Goal: Task Accomplishment & Management: Complete application form

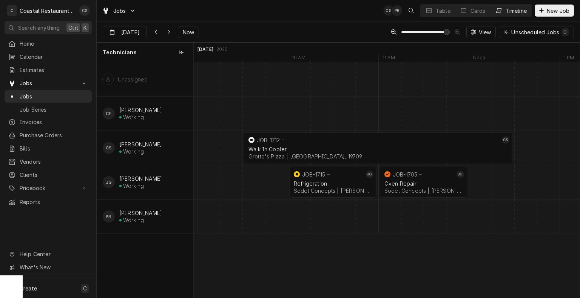
scroll to position [0, 10738]
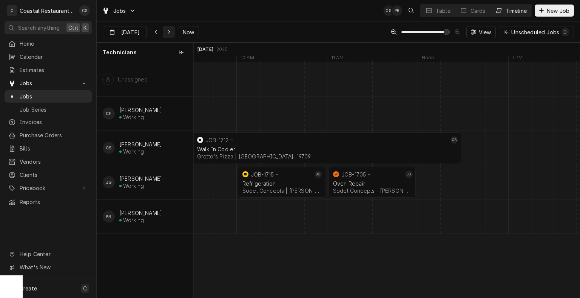
click at [168, 31] on icon "Dynamic Content Wrapper" at bounding box center [169, 32] width 2 height 4
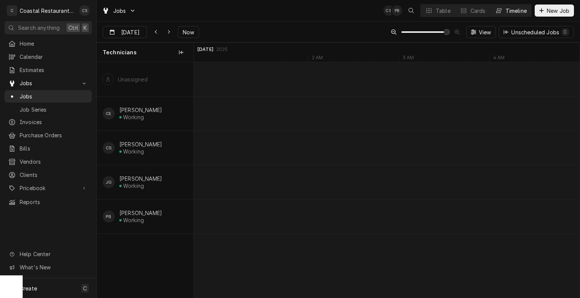
scroll to position [0, 12532]
click at [165, 32] on div "Dynamic Content Wrapper" at bounding box center [169, 32] width 8 height 8
type input "[DATE]"
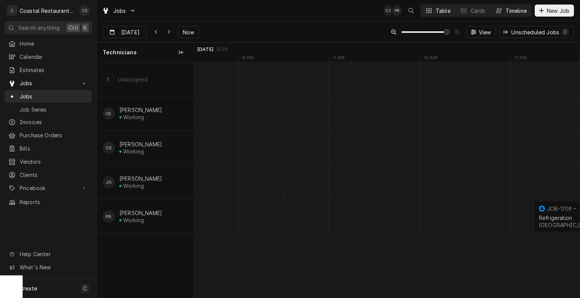
click at [436, 11] on div "Table" at bounding box center [443, 11] width 15 height 8
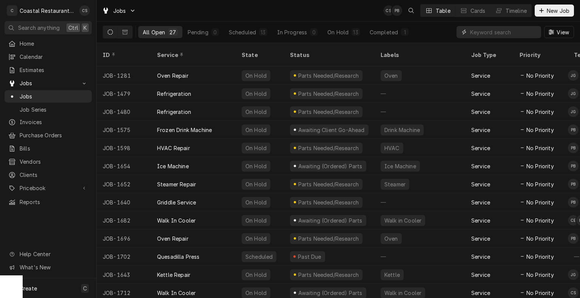
click at [487, 33] on input "Dynamic Content Wrapper" at bounding box center [503, 32] width 67 height 12
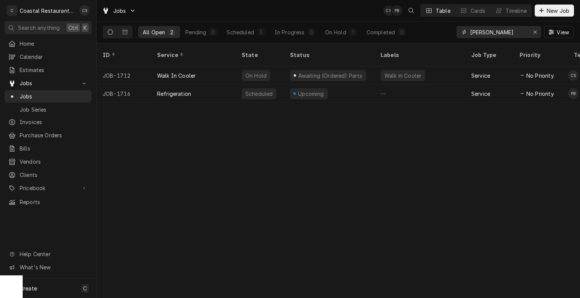
type input "grott"
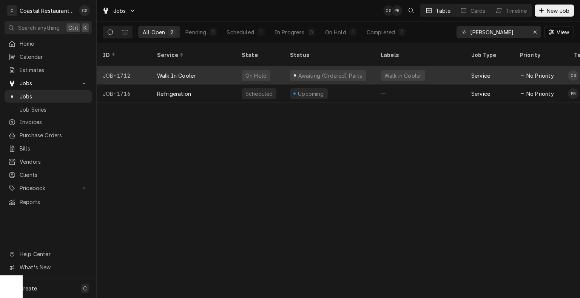
click at [190, 72] on div "Walk In Cooler" at bounding box center [176, 76] width 39 height 8
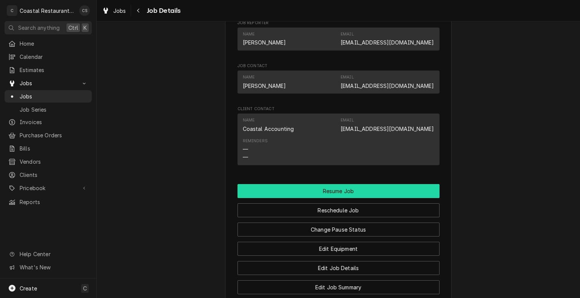
scroll to position [642, 0]
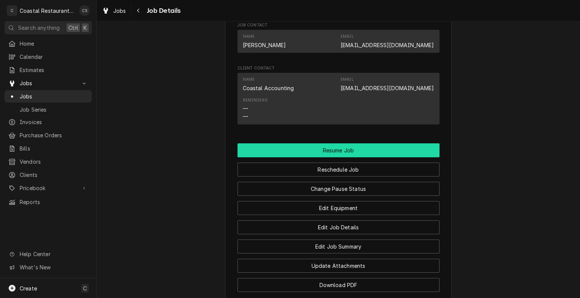
click at [326, 157] on button "Resume Job" at bounding box center [338, 150] width 202 height 14
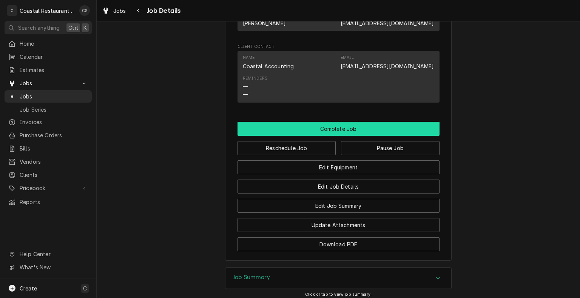
scroll to position [604, 0]
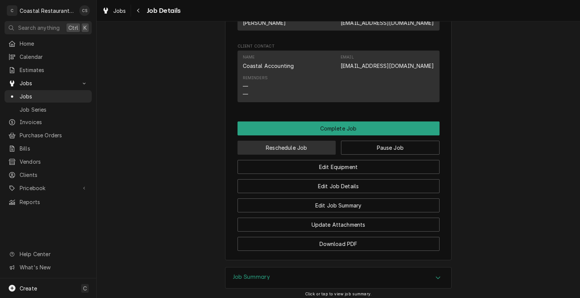
click at [318, 155] on button "Reschedule Job" at bounding box center [286, 148] width 99 height 14
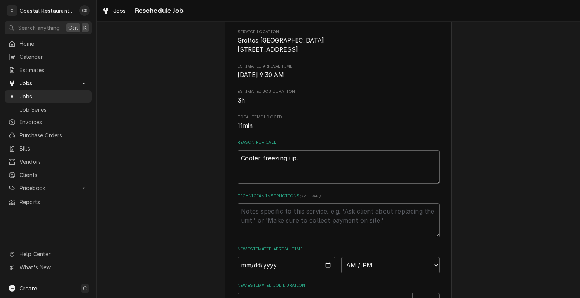
scroll to position [189, 0]
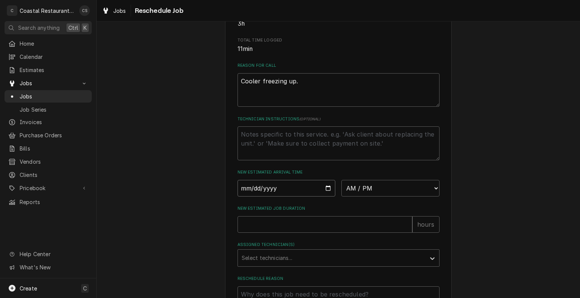
click at [326, 197] on input "Date" at bounding box center [286, 188] width 98 height 17
type input "2025-10-02"
type textarea "x"
click at [358, 196] on select "AM / PM 6:00 AM 6:15 AM 6:30 AM 6:45 AM 7:00 AM 7:15 AM 7:30 AM 7:45 AM 8:00 AM…" at bounding box center [390, 188] width 98 height 17
select select "09:30:00"
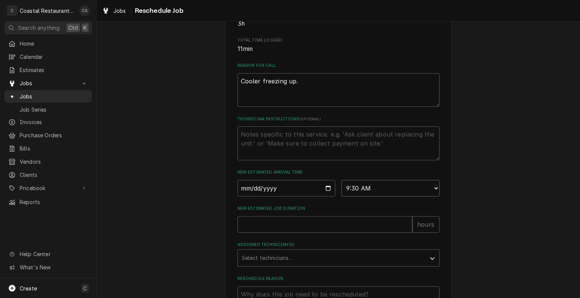
click at [341, 189] on select "AM / PM 6:00 AM 6:15 AM 6:30 AM 6:45 AM 7:00 AM 7:15 AM 7:30 AM 7:45 AM 8:00 AM…" at bounding box center [390, 188] width 98 height 17
click at [276, 232] on input "New Estimated Job Duration" at bounding box center [324, 224] width 175 height 17
type textarea "x"
type input "2"
type textarea "x"
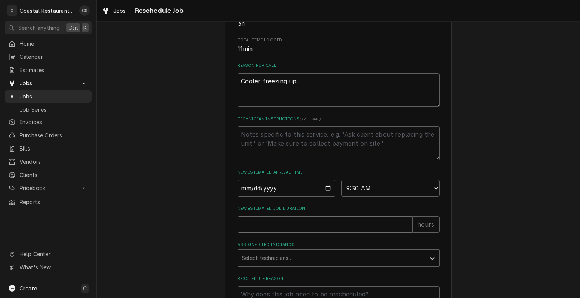
type textarea "x"
type input "3"
click at [272, 265] on div "Assigned Technician(s)" at bounding box center [332, 258] width 180 height 14
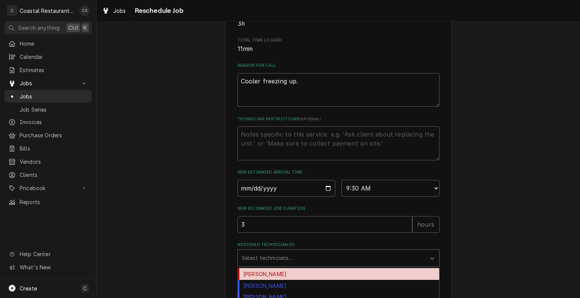
scroll to position [264, 0]
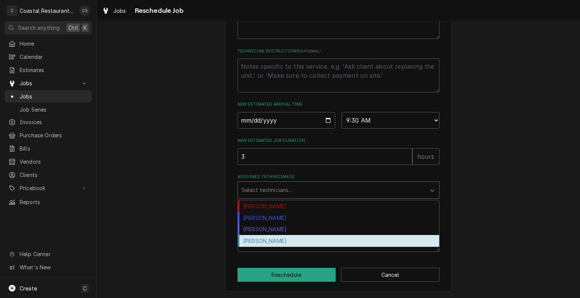
click at [272, 243] on div "[PERSON_NAME]" at bounding box center [338, 241] width 201 height 12
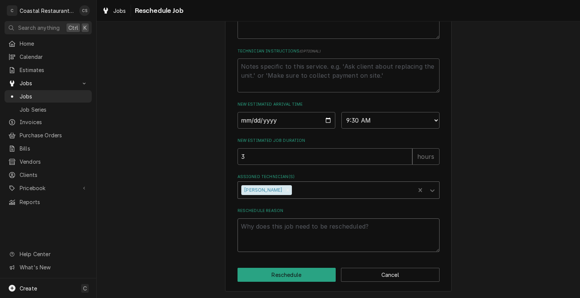
click at [272, 230] on textarea "Reschedule Reason" at bounding box center [338, 236] width 202 height 34
type textarea "x"
type textarea "p"
type textarea "x"
type textarea "pa"
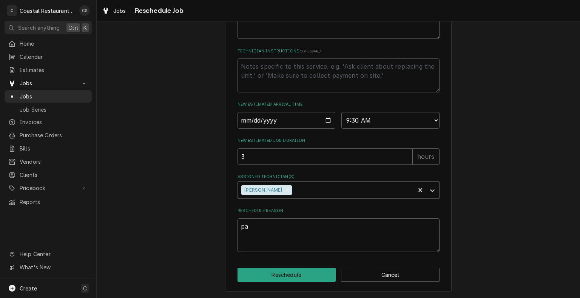
type textarea "x"
type textarea "par"
type textarea "x"
type textarea "part"
type textarea "x"
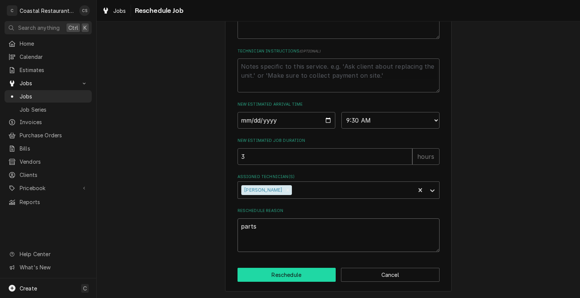
type textarea "parts"
click at [283, 276] on button "Reschedule" at bounding box center [286, 275] width 99 height 14
type textarea "x"
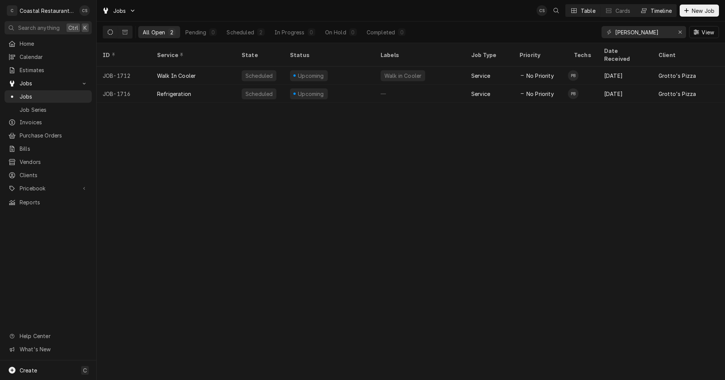
click at [579, 8] on div "Timeline" at bounding box center [660, 11] width 21 height 8
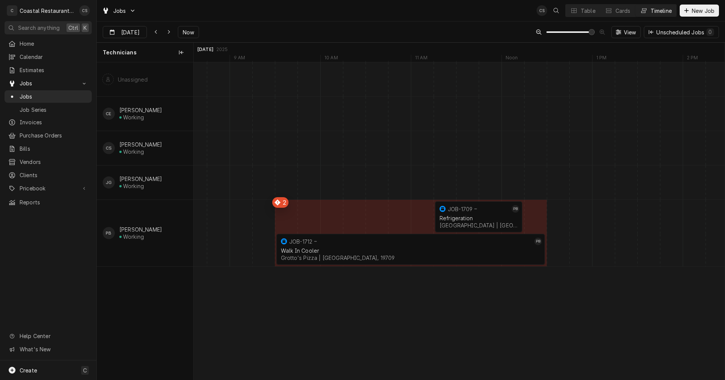
scroll to position [0, 10640]
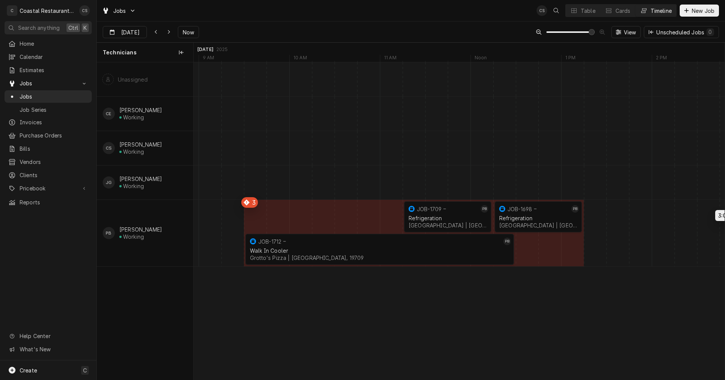
drag, startPoint x: 636, startPoint y: 217, endPoint x: 781, endPoint y: 215, distance: 145.7
click at [579, 215] on html "C Coastal Restaurant Repair CS Search anything Ctrl K Home Calendar Estimates J…" at bounding box center [362, 190] width 725 height 380
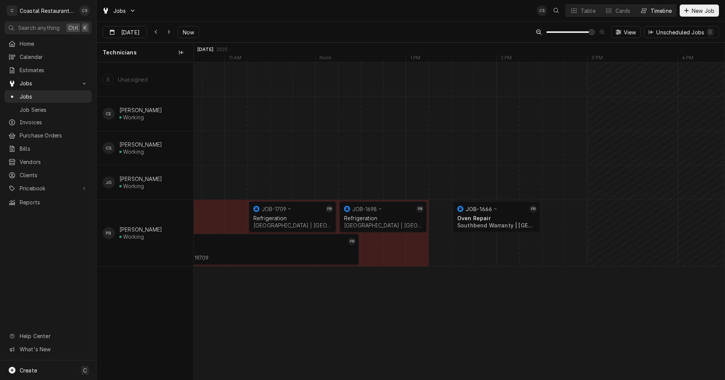
scroll to position [0, 10873]
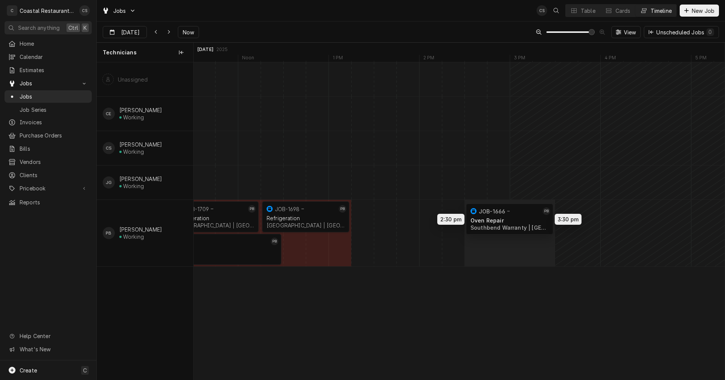
drag, startPoint x: 428, startPoint y: 218, endPoint x: 530, endPoint y: 220, distance: 101.6
click at [530, 220] on div "11:15 AM 12:15 PM JOB-1709 PB Refrigeration Cape Henlopen School District | Lew…" at bounding box center [459, 220] width 531 height 317
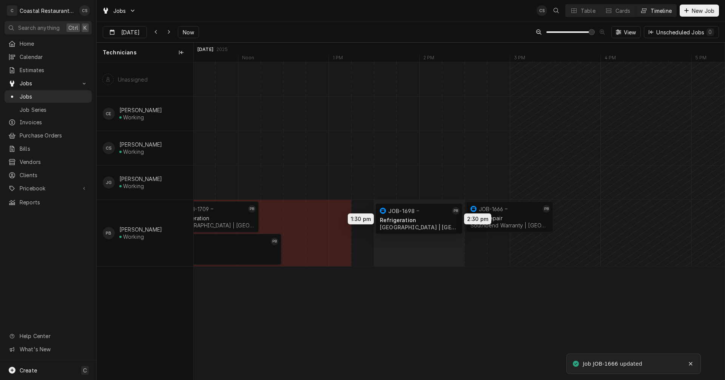
drag, startPoint x: 317, startPoint y: 216, endPoint x: 439, endPoint y: 217, distance: 121.9
click at [439, 217] on div "11:15 AM 12:15 PM JOB-1709 PB Refrigeration Cape Henlopen School District | Lew…" at bounding box center [459, 220] width 531 height 317
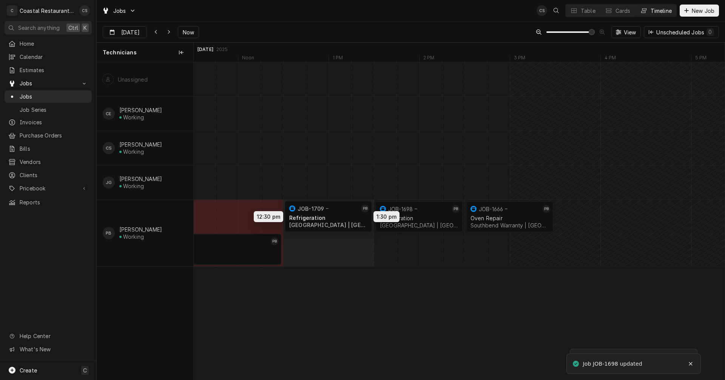
drag, startPoint x: 217, startPoint y: 215, endPoint x: 337, endPoint y: 214, distance: 120.0
click at [337, 214] on div "12:30 PM 1:30 PM JOB-1709 PB Refrigeration Cape Henlopen School District | Lewe…" at bounding box center [459, 220] width 531 height 317
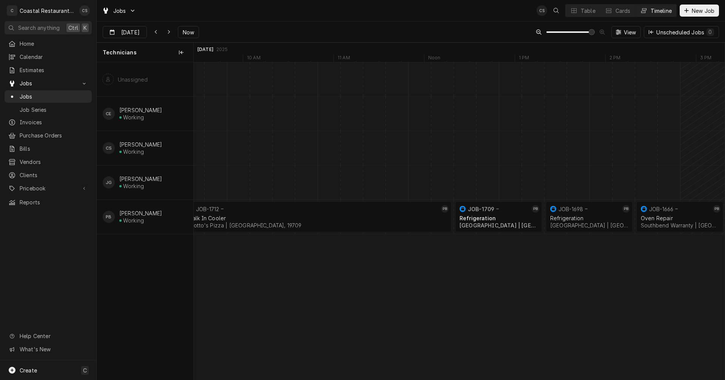
scroll to position [0, 0]
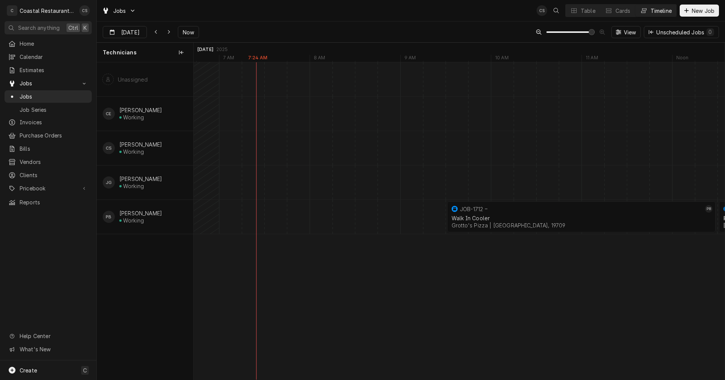
click at [323, 184] on div "Dynamic Content Wrapper" at bounding box center [660, 182] width 21811 height 34
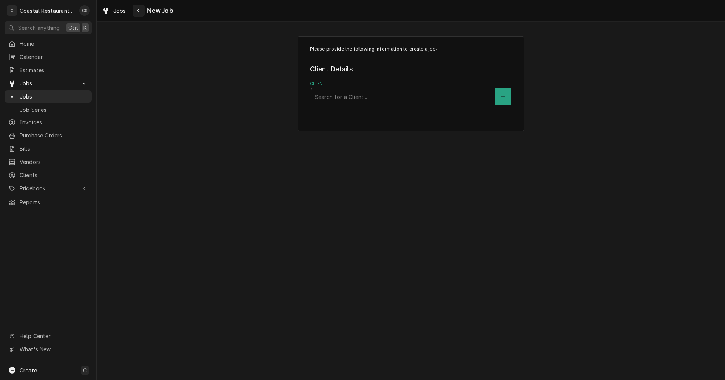
click at [139, 10] on icon "Navigate back" at bounding box center [138, 10] width 3 height 5
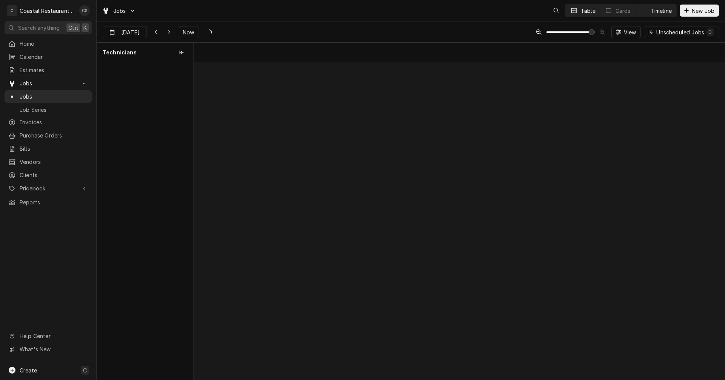
scroll to position [0, 10529]
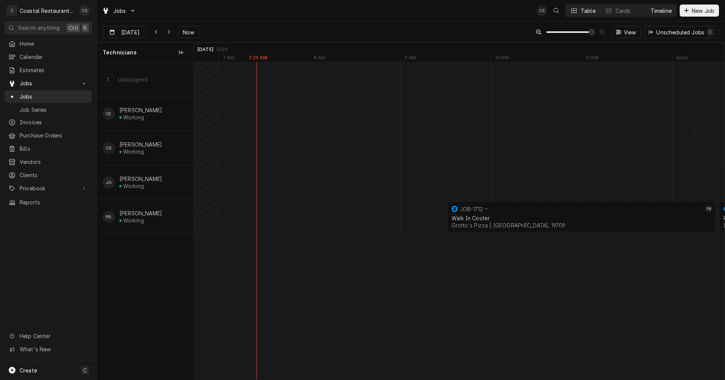
click at [581, 8] on div "Table" at bounding box center [588, 11] width 15 height 8
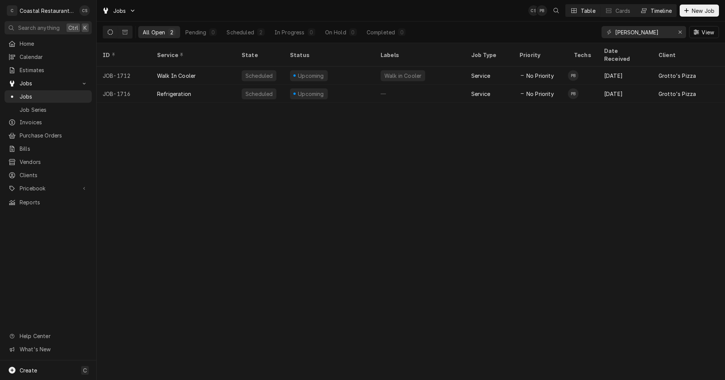
click at [652, 7] on div "Timeline" at bounding box center [660, 11] width 21 height 8
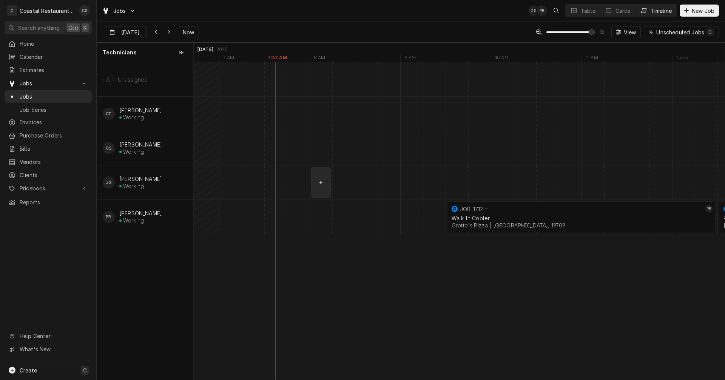
click at [324, 182] on div "normal" at bounding box center [582, 182] width 21834 height 34
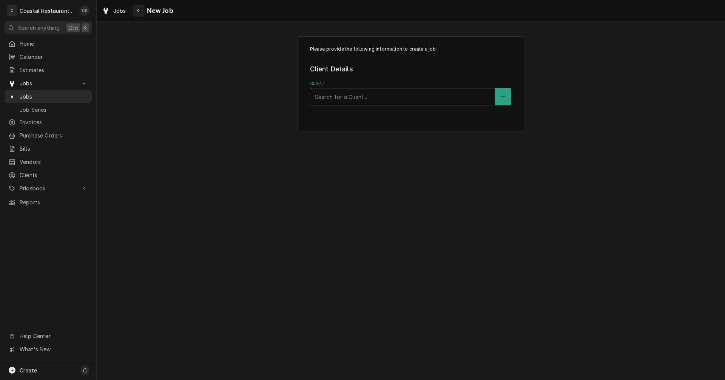
click at [139, 7] on div "Navigate back" at bounding box center [139, 11] width 8 height 8
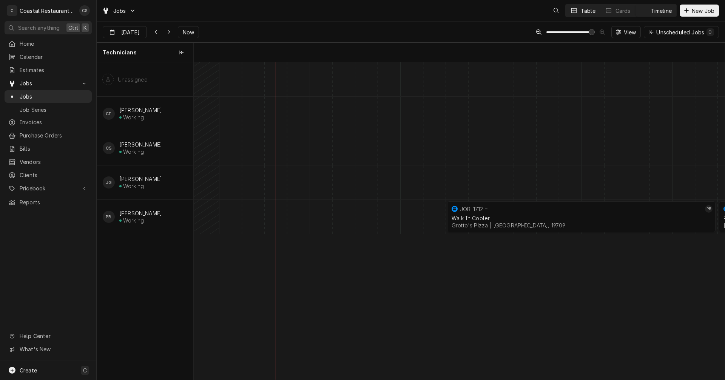
scroll to position [0, 10529]
click at [585, 9] on div "Table" at bounding box center [588, 11] width 15 height 8
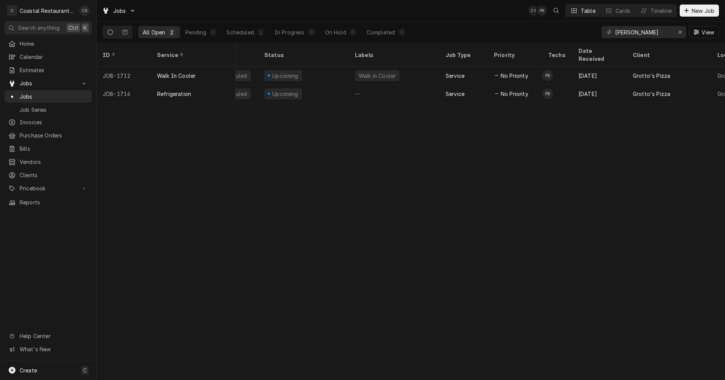
scroll to position [0, 0]
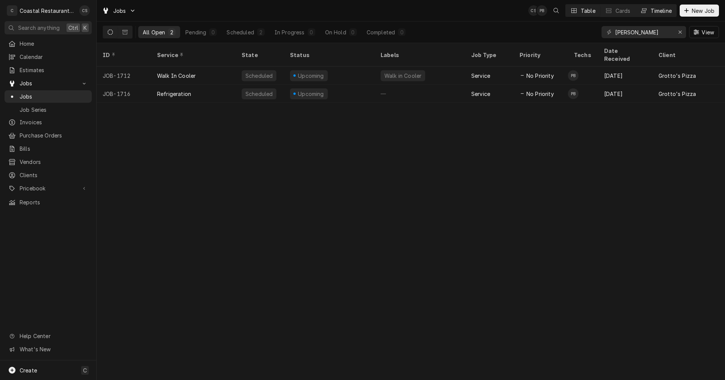
click at [651, 8] on div "Timeline" at bounding box center [660, 11] width 21 height 8
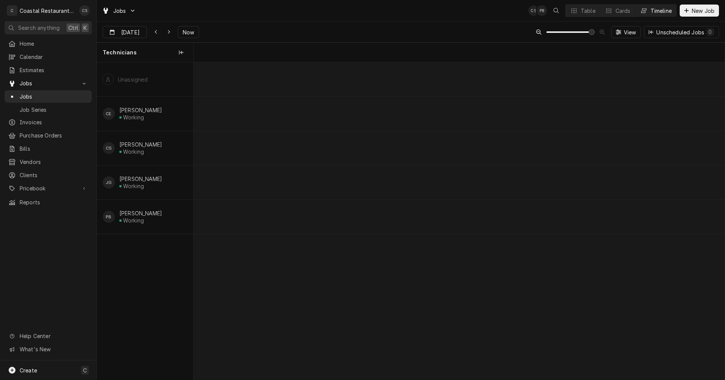
scroll to position [0, 10529]
click at [322, 187] on div "normal" at bounding box center [582, 182] width 21834 height 34
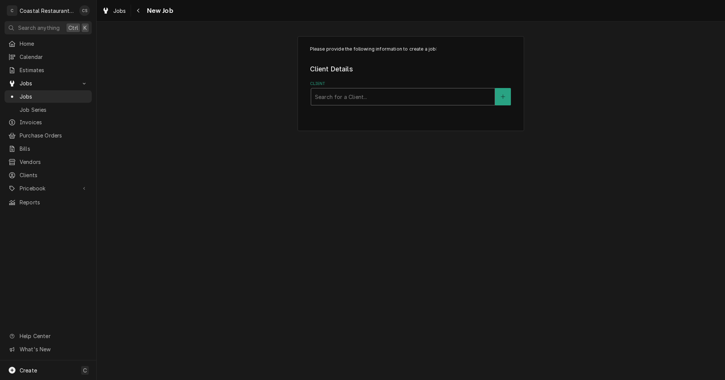
click at [330, 100] on div "Client" at bounding box center [403, 97] width 176 height 14
type input "Grottos"
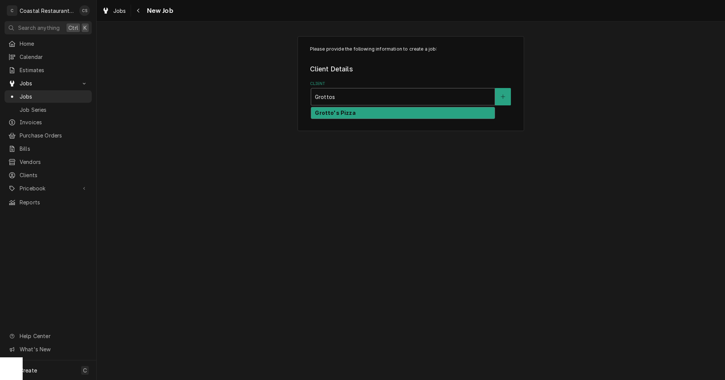
click at [334, 116] on strong "Grotto's Pizza" at bounding box center [335, 112] width 40 height 6
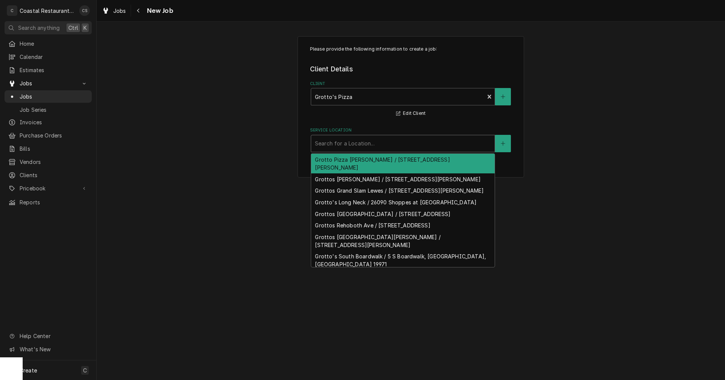
click at [339, 147] on div "Service Location" at bounding box center [403, 144] width 176 height 14
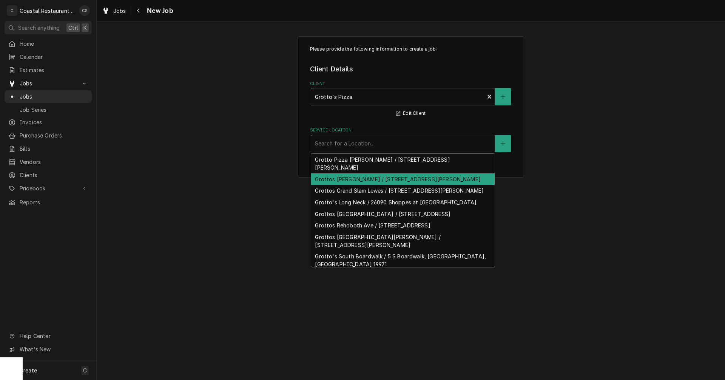
click at [348, 182] on div "Grottos [PERSON_NAME] / [STREET_ADDRESS][PERSON_NAME]" at bounding box center [402, 179] width 183 height 12
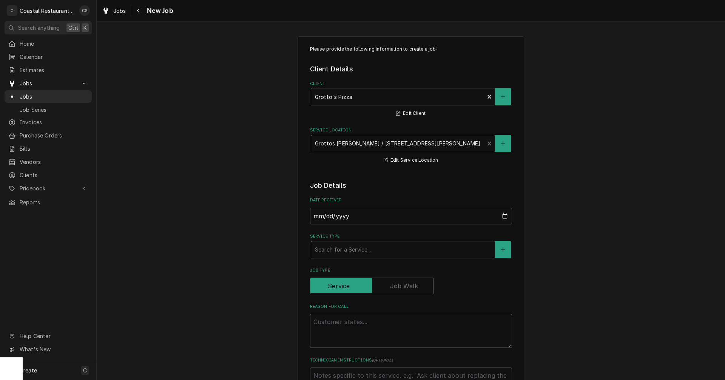
click at [339, 252] on div "Service Type" at bounding box center [403, 250] width 176 height 14
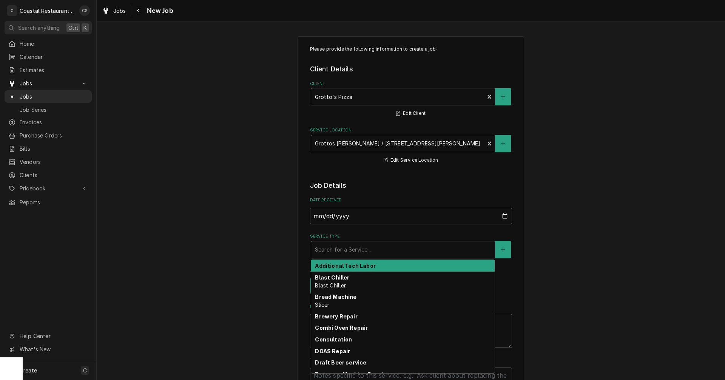
type textarea "x"
type input "r"
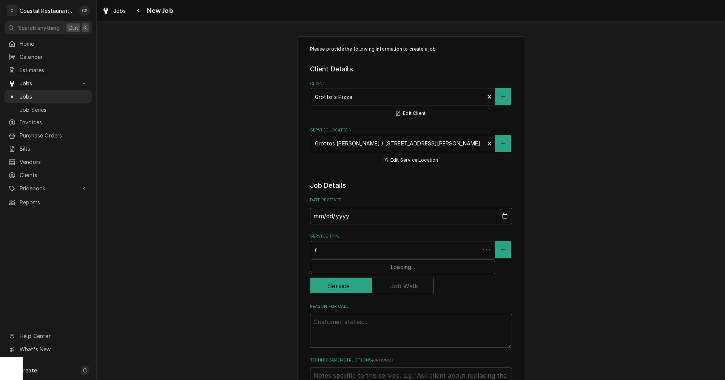
type textarea "x"
type input "re"
type textarea "x"
type input "ref"
click at [344, 267] on strong "Refrigeration" at bounding box center [334, 265] width 38 height 6
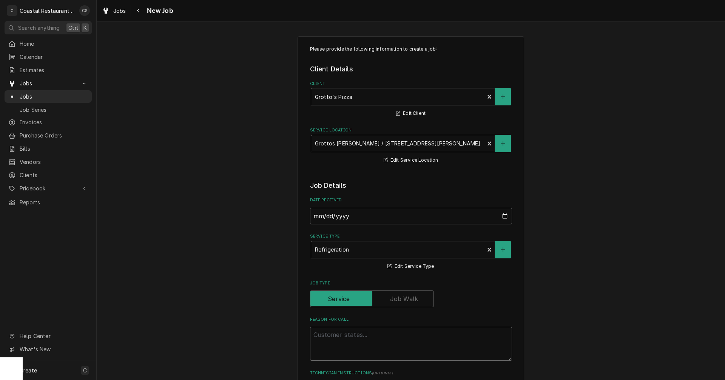
click at [333, 336] on textarea "Reason For Call" at bounding box center [411, 344] width 202 height 34
click at [370, 334] on textarea "Reason For Call" at bounding box center [411, 344] width 202 height 34
paste textarea "At this time there are two units not working properly, one you replaced a conde…"
type textarea "x"
type textarea "At this time there are two units not working properly, one you replaced a conde…"
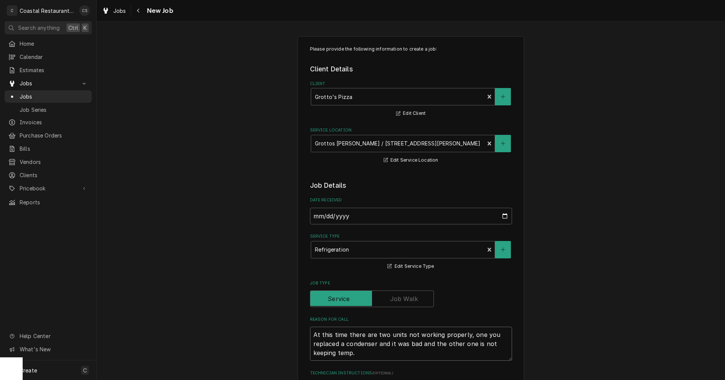
type textarea "x"
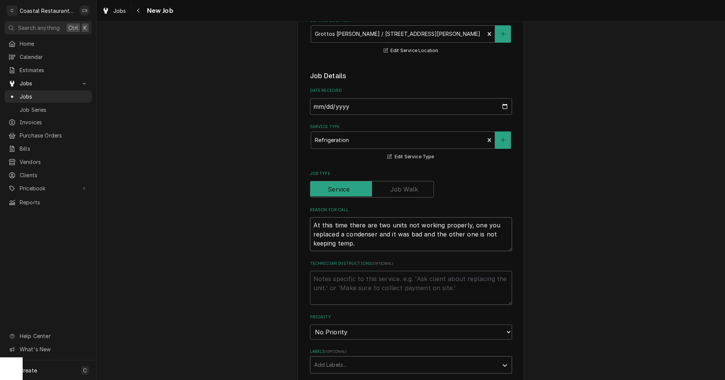
scroll to position [151, 0]
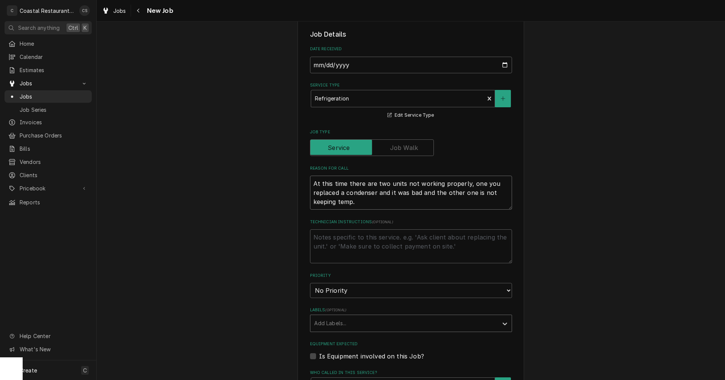
type textarea "At this time there are two units not working properly, one you replaced a conde…"
click at [326, 325] on div "Labels" at bounding box center [404, 323] width 180 height 14
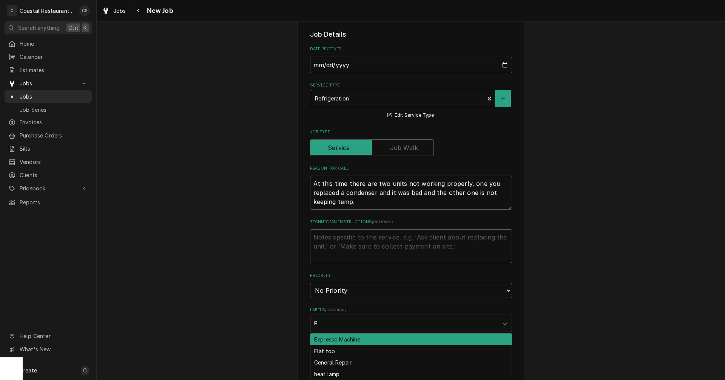
type input "Pi"
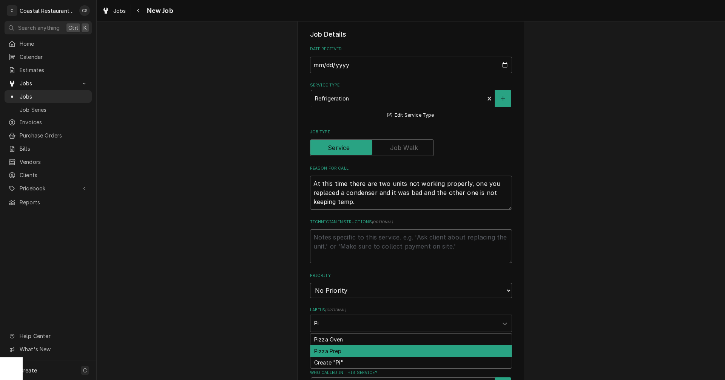
click at [318, 351] on div "Pizza Prep" at bounding box center [410, 351] width 201 height 12
type textarea "x"
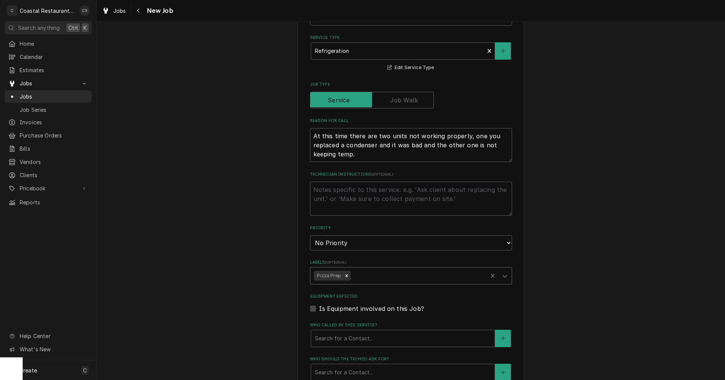
scroll to position [264, 0]
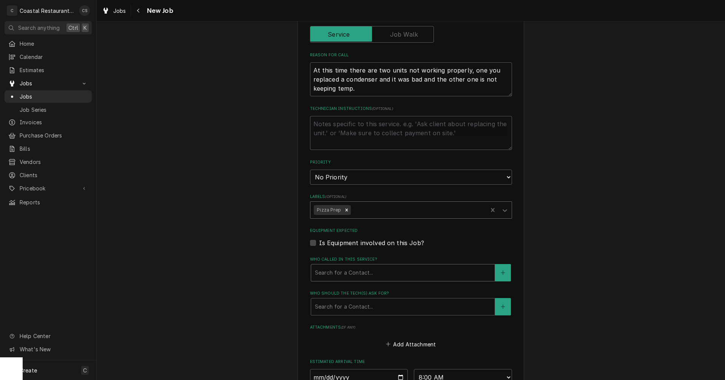
click at [345, 272] on div "Who called in this service?" at bounding box center [403, 273] width 176 height 14
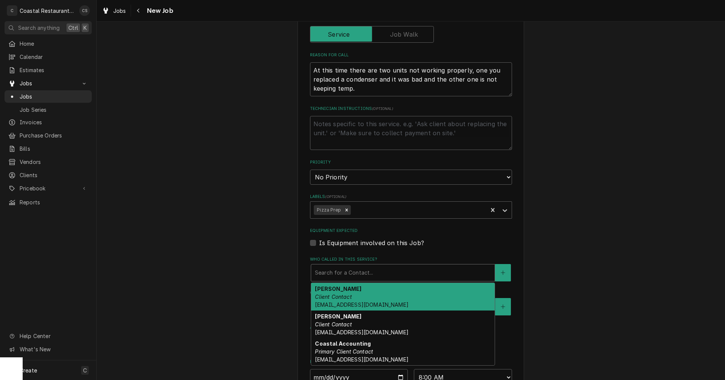
click at [349, 297] on div "Brandon Morrow Client Contact bhmorrow@grottopizza.com" at bounding box center [402, 297] width 183 height 28
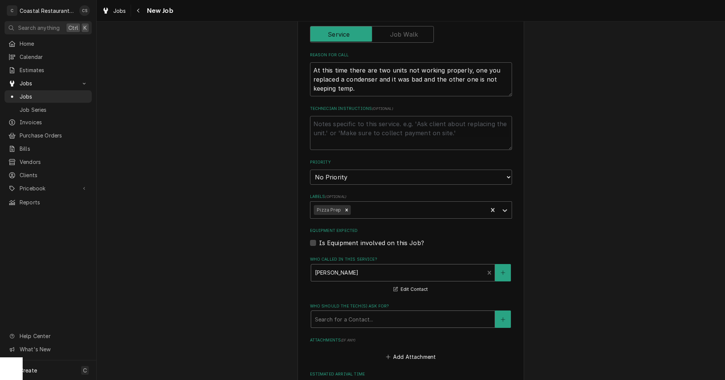
click at [350, 321] on div "Who should the tech(s) ask for?" at bounding box center [403, 319] width 176 height 14
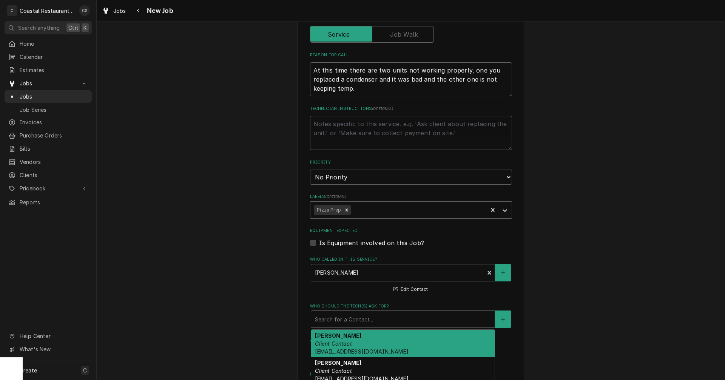
click at [349, 347] on div "Brandon Morrow Client Contact bhmorrow@grottopizza.com" at bounding box center [402, 344] width 183 height 28
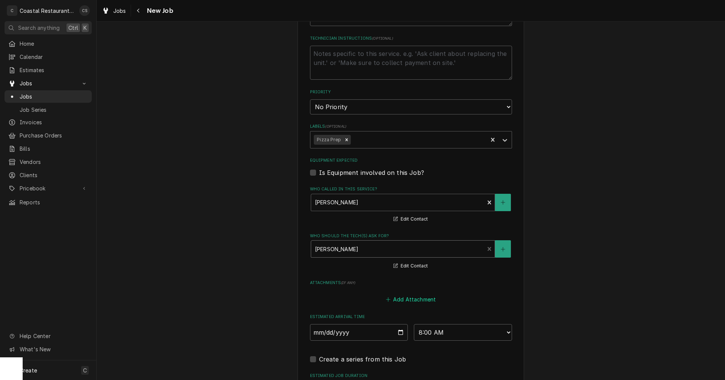
scroll to position [415, 0]
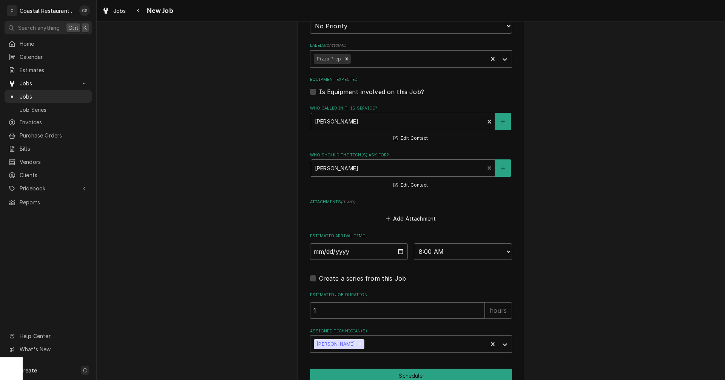
click at [328, 311] on input "1" at bounding box center [397, 310] width 175 height 17
type textarea "x"
type input "2"
type textarea "x"
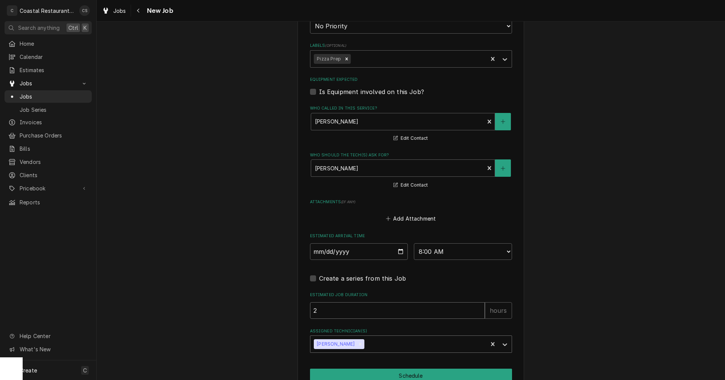
type input "2"
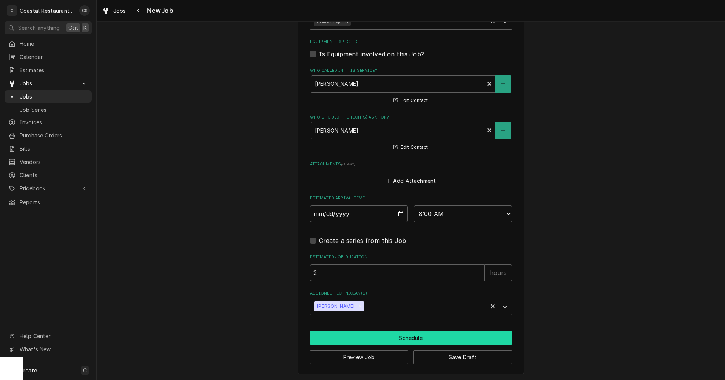
click at [417, 340] on button "Schedule" at bounding box center [411, 338] width 202 height 14
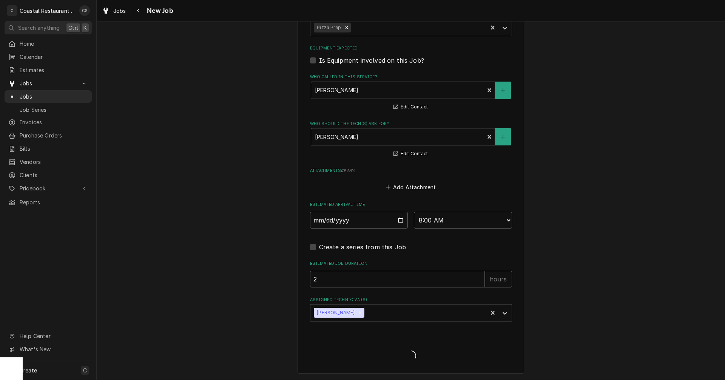
type textarea "x"
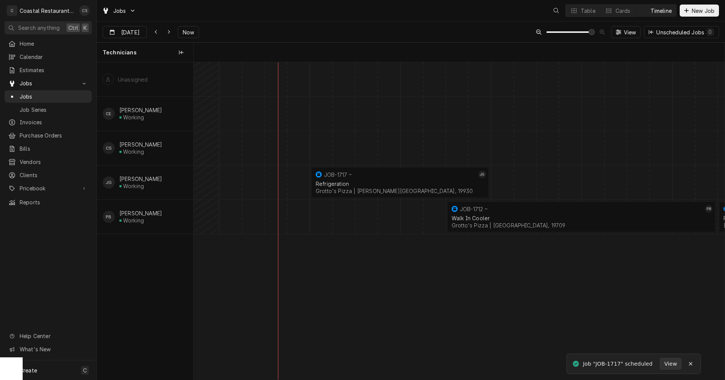
scroll to position [0, 10529]
click at [507, 181] on div "normal" at bounding box center [582, 182] width 21834 height 34
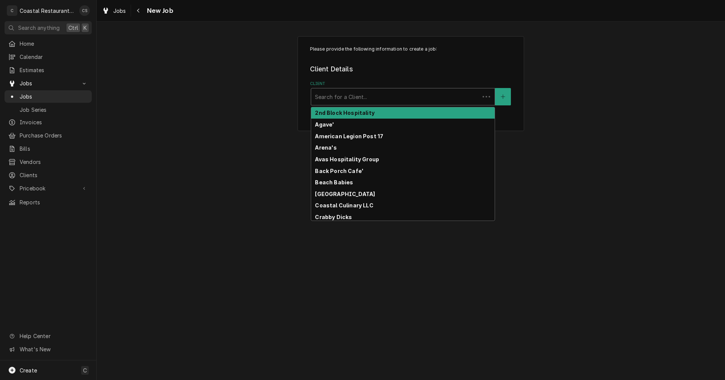
click at [348, 96] on div "Client" at bounding box center [395, 97] width 161 height 14
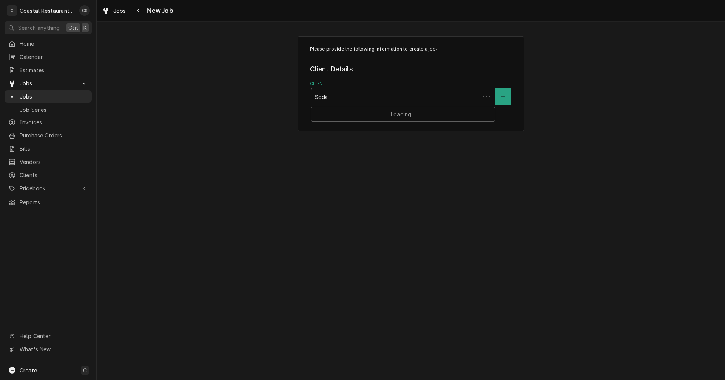
type input "Sodel"
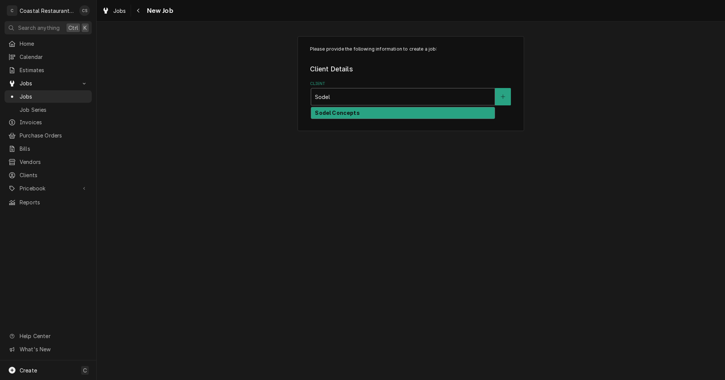
click at [339, 113] on strong "Sodel Concepts" at bounding box center [337, 112] width 45 height 6
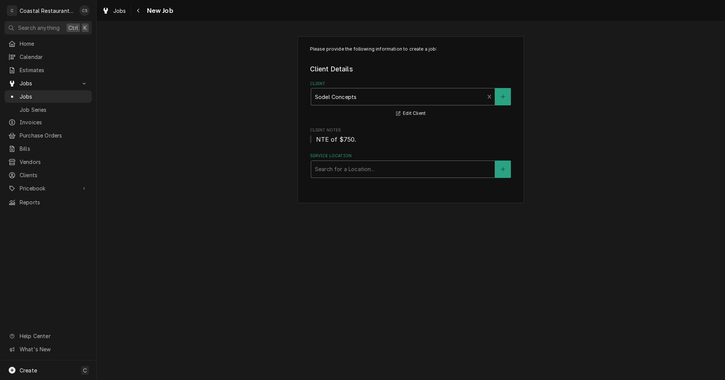
click at [333, 169] on div "Service Location" at bounding box center [403, 169] width 176 height 14
type input "Northeast"
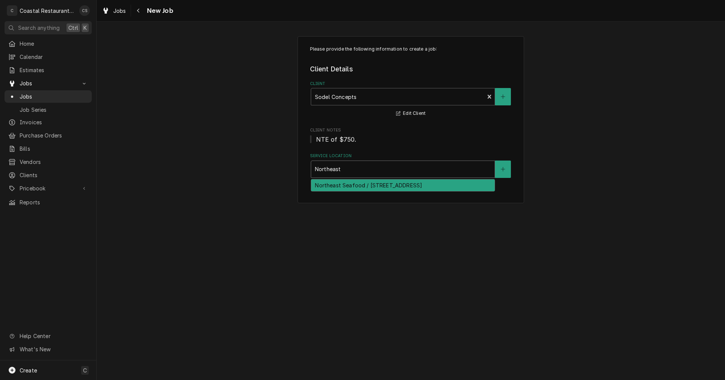
click at [351, 187] on div "Northeast Seafood / [STREET_ADDRESS]" at bounding box center [402, 185] width 183 height 12
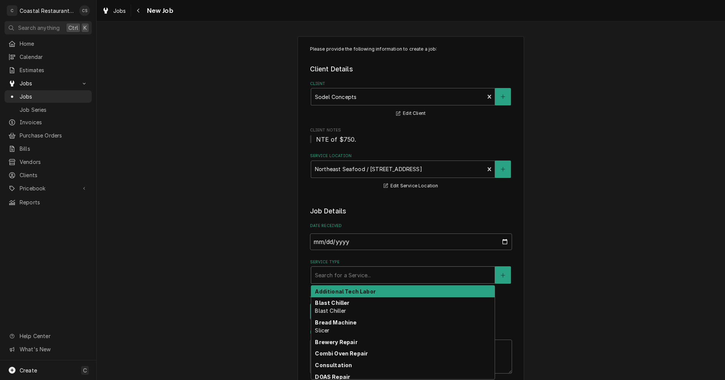
click at [337, 275] on div "Service Type" at bounding box center [403, 275] width 176 height 14
type textarea "x"
type input "H"
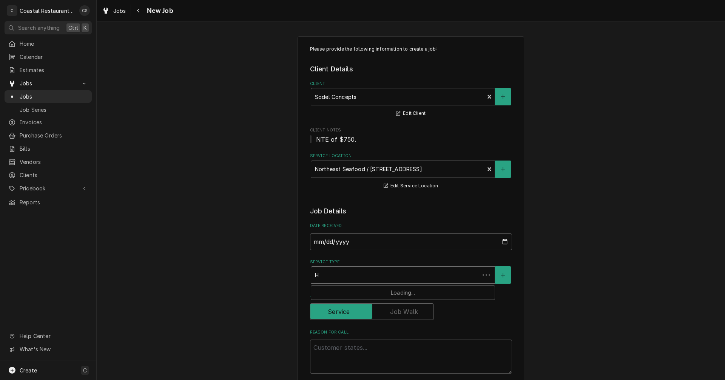
type textarea "x"
type input "HV"
type textarea "x"
type input "HVA"
type textarea "x"
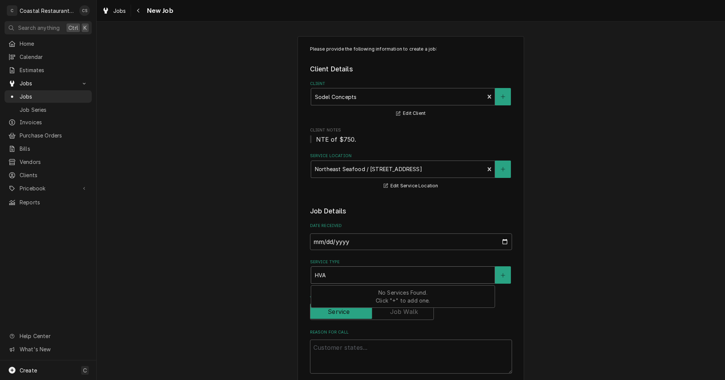
type input "HVAC"
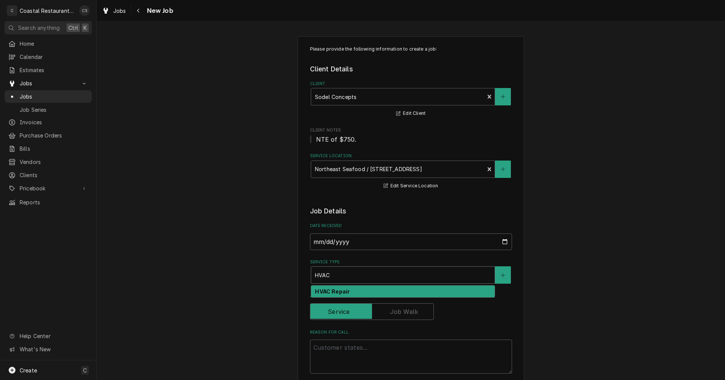
click at [341, 293] on strong "HVAC Repair" at bounding box center [332, 291] width 35 height 6
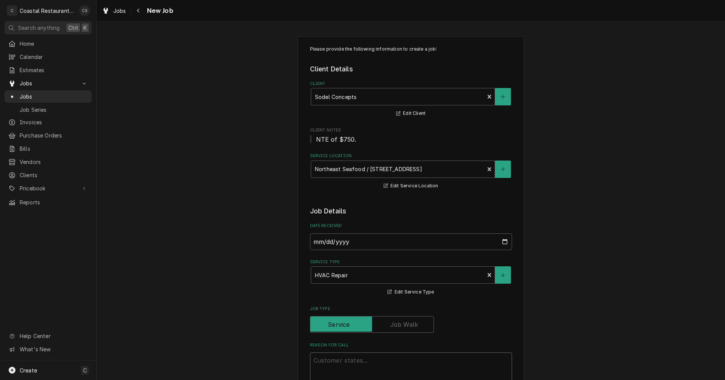
click at [342, 361] on textarea "Reason For Call" at bounding box center [411, 369] width 202 height 34
click at [330, 362] on textarea "Reason For Call" at bounding box center [411, 369] width 202 height 34
paste textarea "Work Order ID: 14278"
type textarea "x"
type textarea "Work Order ID: 14278"
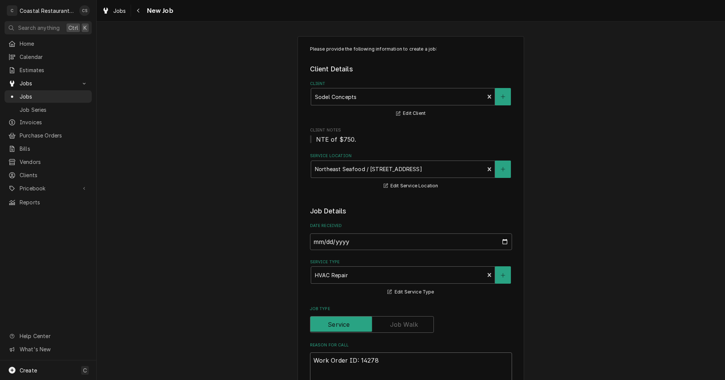
type textarea "x"
type textarea "Work Order ID: 14278"
type textarea "x"
type textarea "Work Order ID: 14278"
click at [385, 360] on textarea "Work Order ID: 14278" at bounding box center [411, 369] width 202 height 34
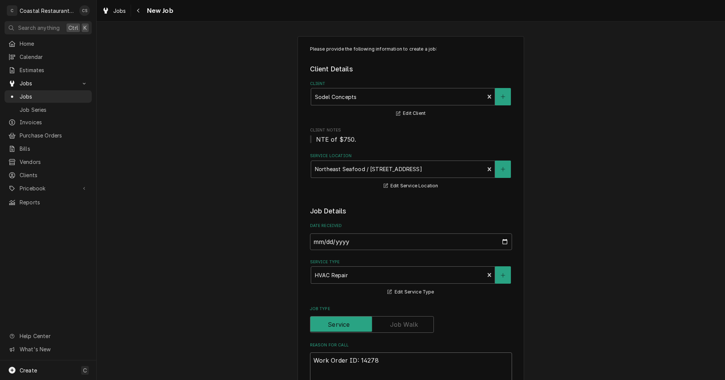
paste textarea "Water dripping from HVAC in ceiling in kitchen"
type textarea "x"
type textarea "Work Order ID: 14278 Water dripping from HVAC in ceiling in kitchen"
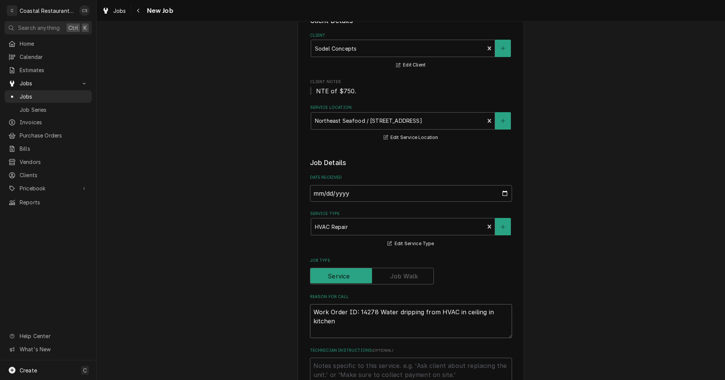
scroll to position [151, 0]
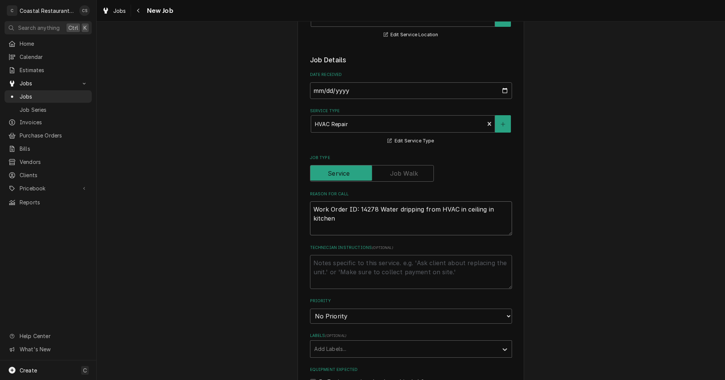
type textarea "x"
type textarea "Work Order ID: 14278 Water dripping from HVAC in ceiling in kitchen."
type textarea "x"
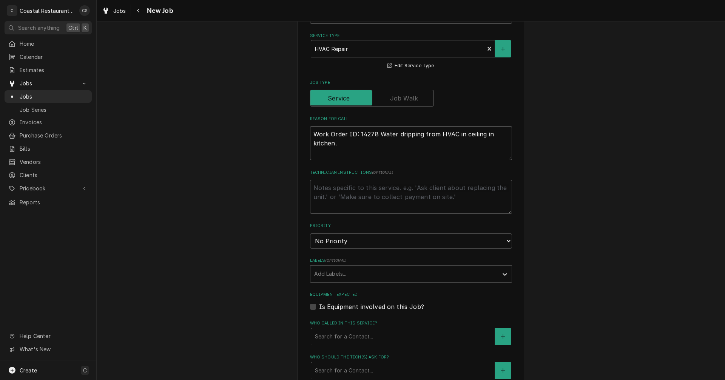
scroll to position [226, 0]
type textarea "Work Order ID: 14278 Water dripping from HVAC in ceiling in kitchen."
click at [332, 274] on div "Labels" at bounding box center [404, 274] width 180 height 14
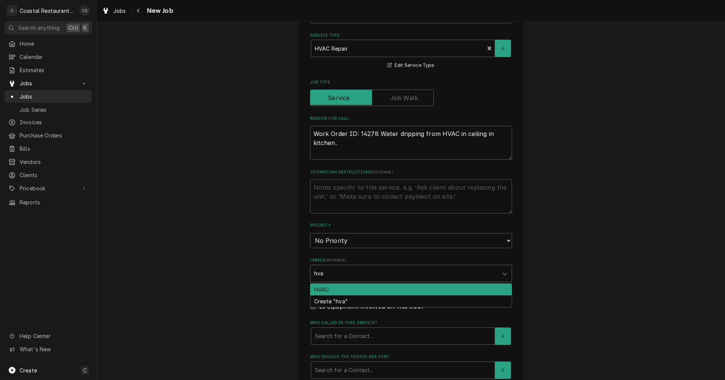
type input "hvac"
click at [329, 289] on div "HVAC" at bounding box center [410, 289] width 201 height 12
type textarea "x"
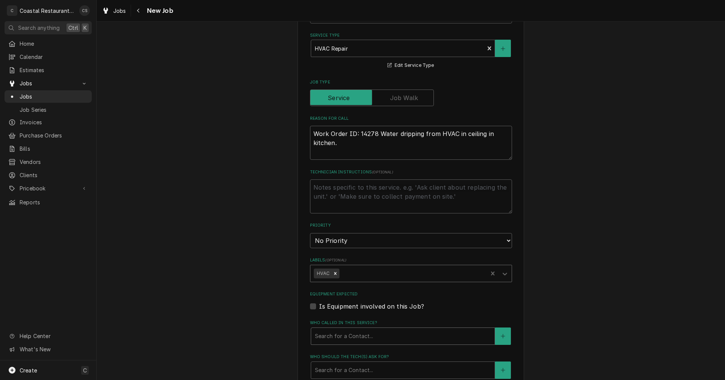
click at [332, 337] on div "Who called in this service?" at bounding box center [403, 336] width 176 height 14
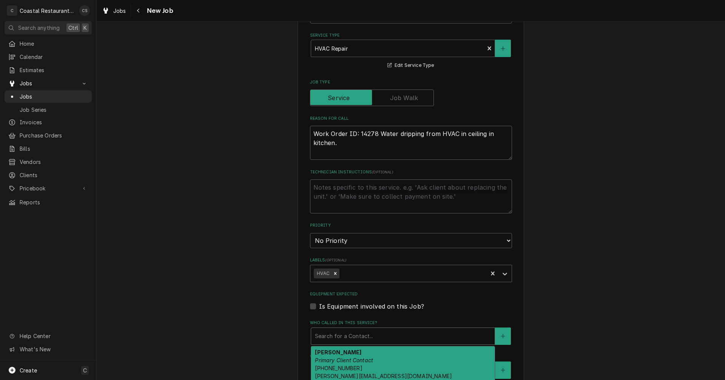
click at [338, 355] on strong "[PERSON_NAME]" at bounding box center [338, 352] width 46 height 6
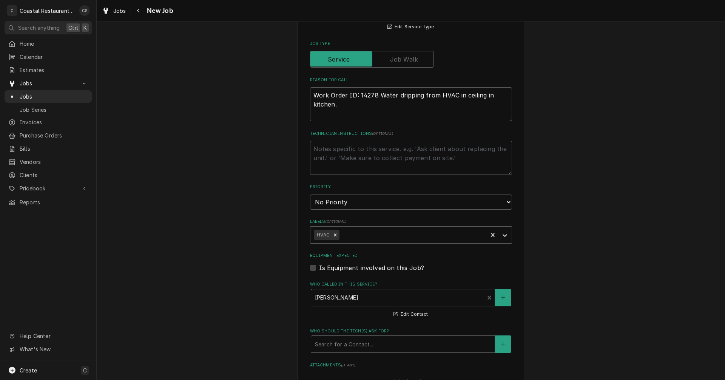
scroll to position [340, 0]
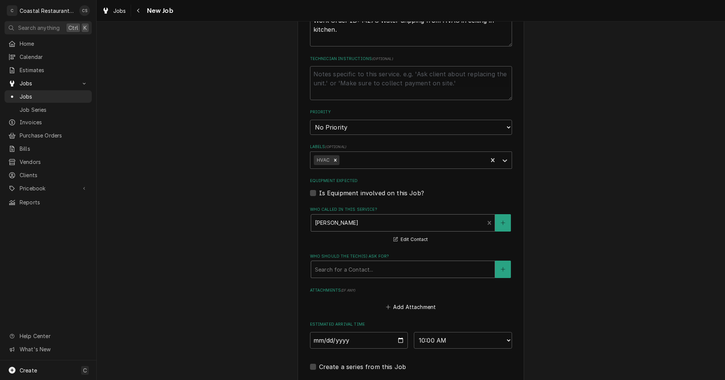
click at [349, 272] on div "Who should the tech(s) ask for?" at bounding box center [403, 269] width 176 height 14
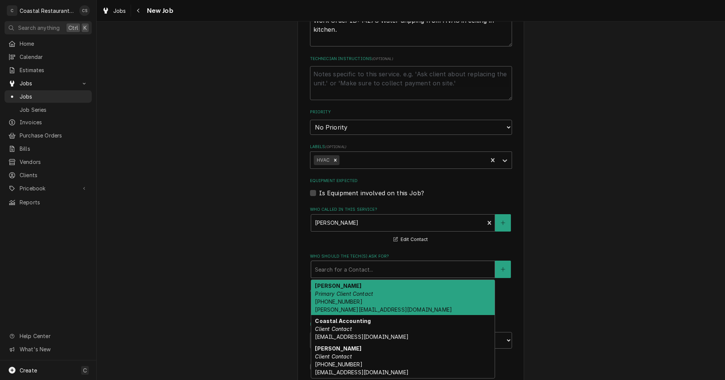
click at [342, 299] on span "[PHONE_NUMBER] [PERSON_NAME][EMAIL_ADDRESS][DOMAIN_NAME]" at bounding box center [383, 305] width 137 height 14
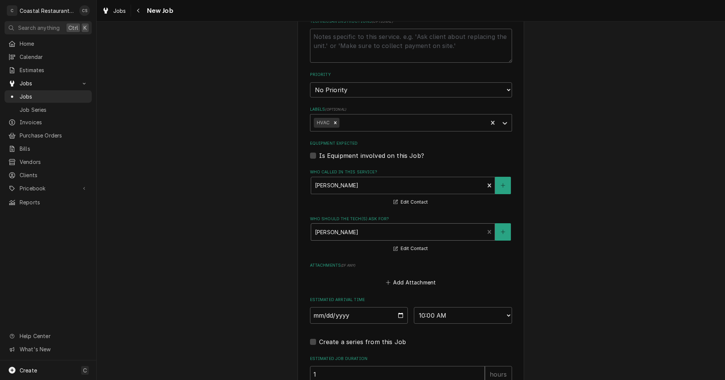
scroll to position [453, 0]
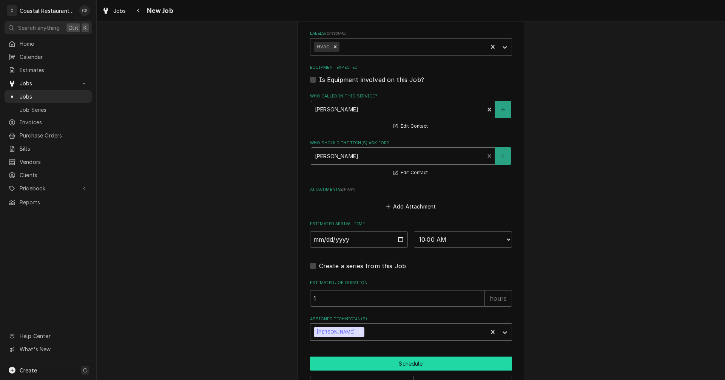
click at [404, 364] on button "Schedule" at bounding box center [411, 363] width 202 height 14
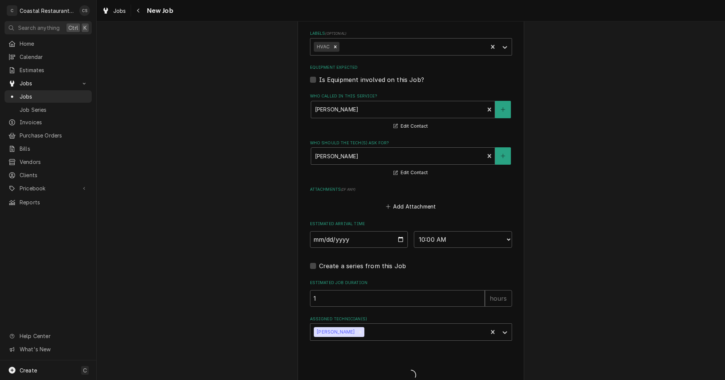
type textarea "x"
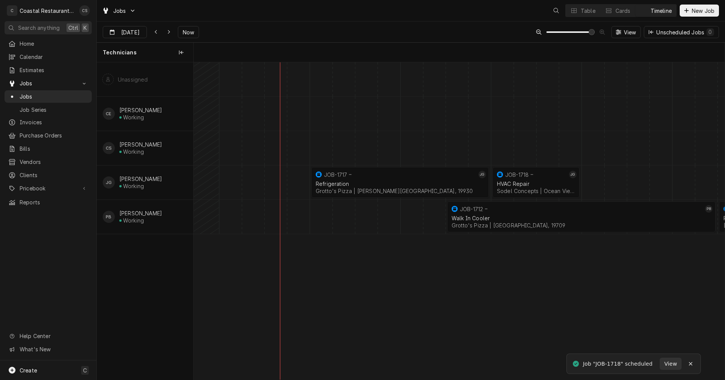
scroll to position [0, 10529]
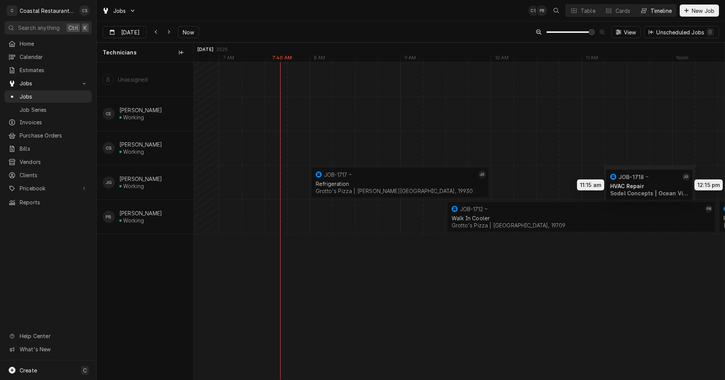
drag, startPoint x: 539, startPoint y: 182, endPoint x: 647, endPoint y: 185, distance: 108.4
click at [647, 185] on div "8:00 AM 10:00 AM JOB-1717 JG Refrigeration Grotto's Pizza | [PERSON_NAME][GEOGR…" at bounding box center [459, 220] width 531 height 317
click at [502, 179] on div "Dynamic Content Wrapper" at bounding box center [582, 182] width 21834 height 34
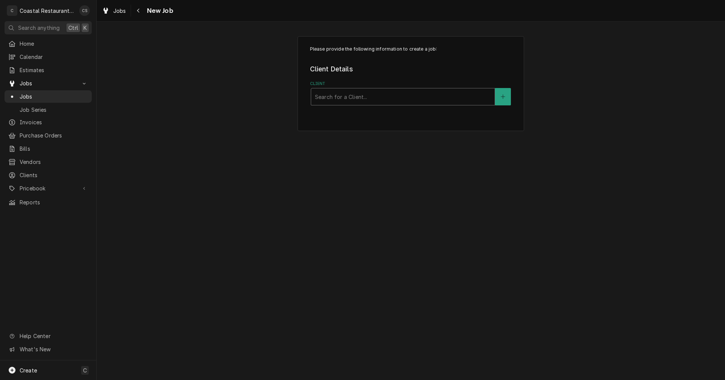
click at [353, 99] on div "Client" at bounding box center [403, 97] width 176 height 14
type input "Highwater"
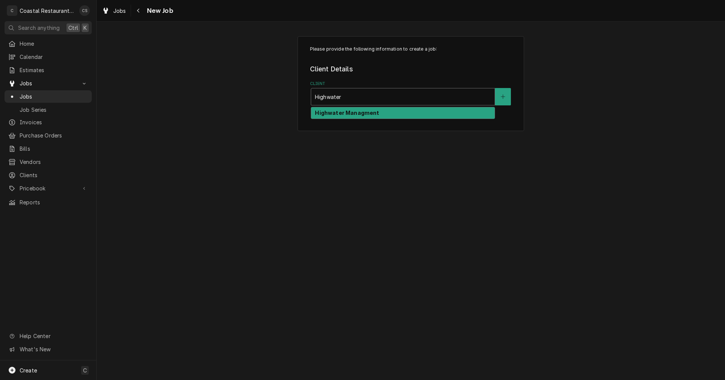
click at [345, 114] on strong "Highwater Managment" at bounding box center [347, 112] width 64 height 6
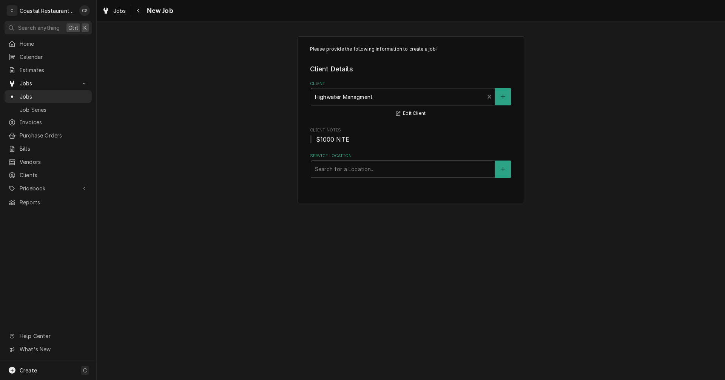
click at [340, 171] on div "Service Location" at bounding box center [403, 169] width 176 height 14
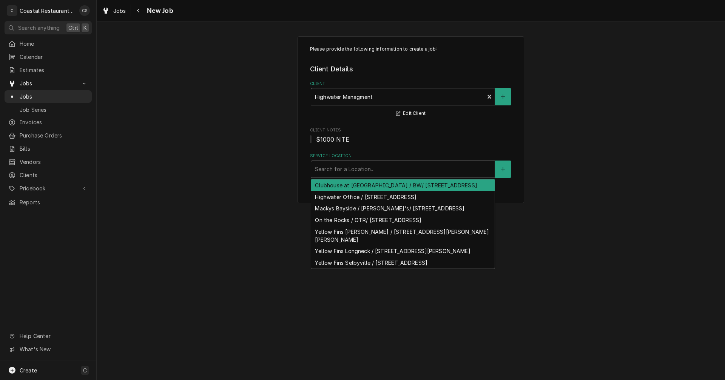
click at [354, 97] on div "Client" at bounding box center [398, 97] width 166 height 14
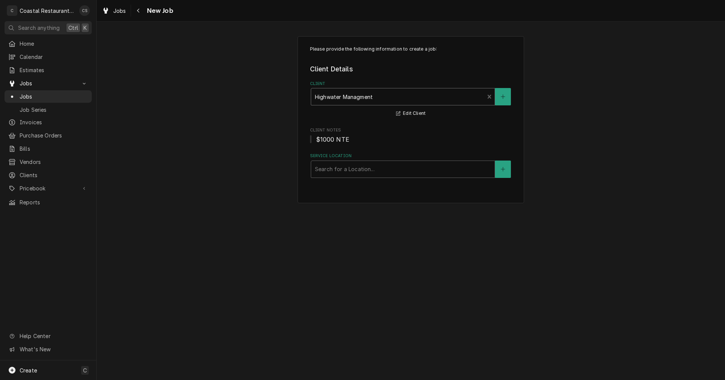
drag, startPoint x: 373, startPoint y: 95, endPoint x: 309, endPoint y: 94, distance: 63.8
click at [309, 94] on div "Please provide the following information to create a job: Client Details Client…" at bounding box center [410, 119] width 226 height 167
type input "Southern"
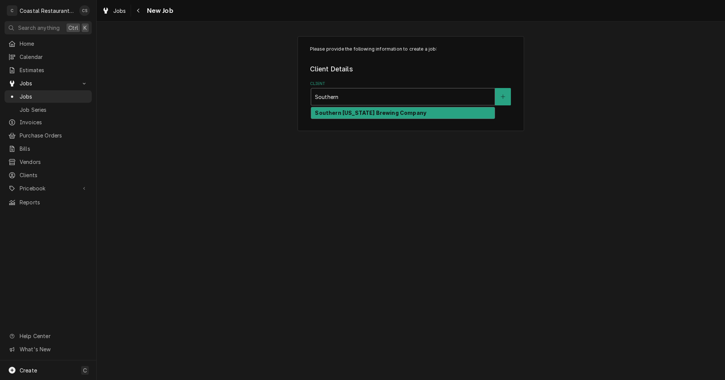
drag, startPoint x: 368, startPoint y: 114, endPoint x: 365, endPoint y: 112, distance: 4.1
click at [368, 114] on strong "Southern Delaware Brewing Company" at bounding box center [370, 112] width 111 height 6
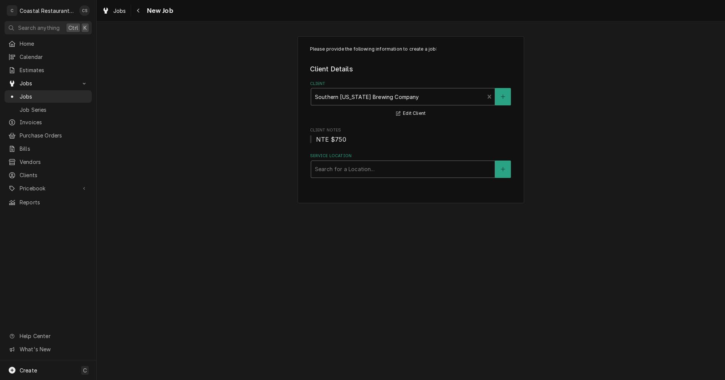
click at [360, 173] on div "Service Location" at bounding box center [403, 169] width 176 height 14
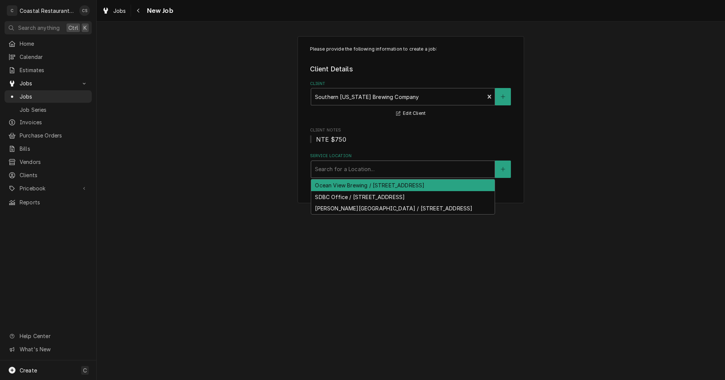
click at [344, 186] on div "Ocean View Brewing / [STREET_ADDRESS]" at bounding box center [402, 185] width 183 height 12
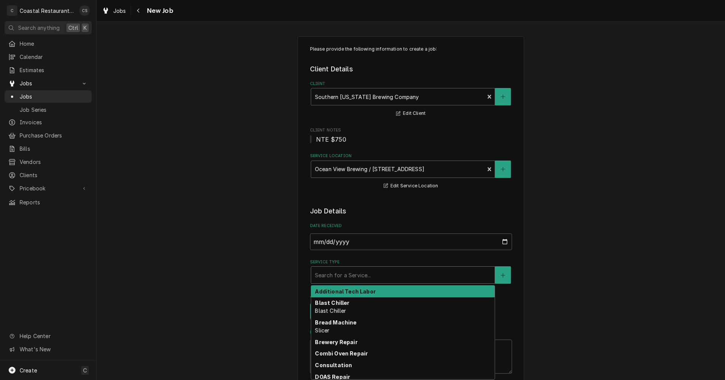
click at [335, 276] on div "Service Type" at bounding box center [403, 275] width 176 height 14
type textarea "x"
type input "H"
type textarea "x"
type input "He"
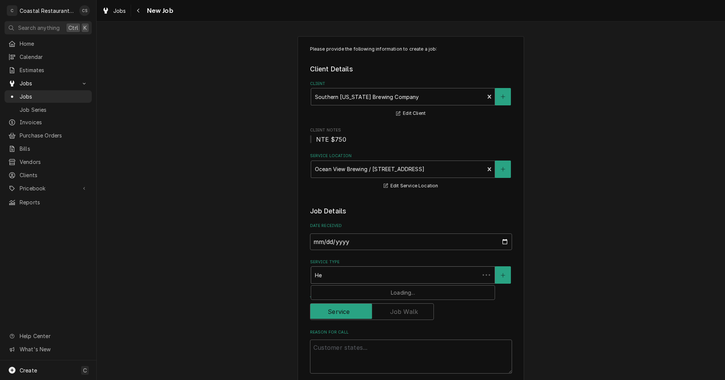
type textarea "x"
type input "Hen"
type textarea "x"
type input "Henn"
type textarea "x"
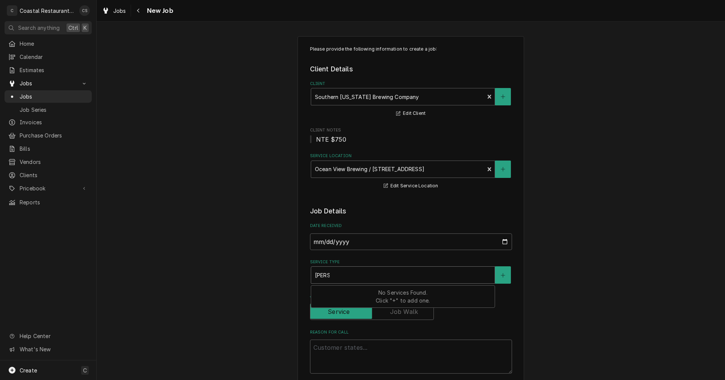
type input "Hen"
type textarea "x"
type input "He"
type textarea "x"
type input "H"
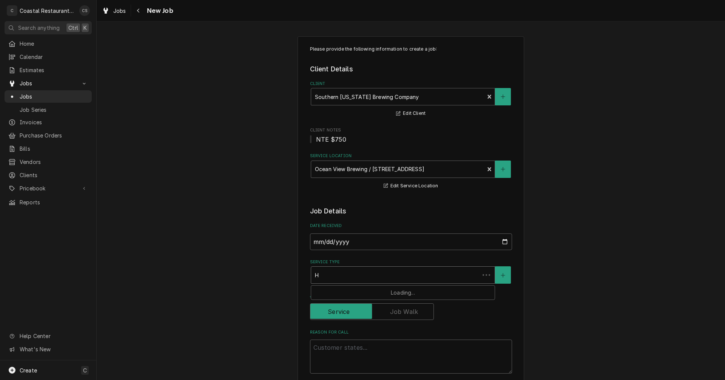
type textarea "x"
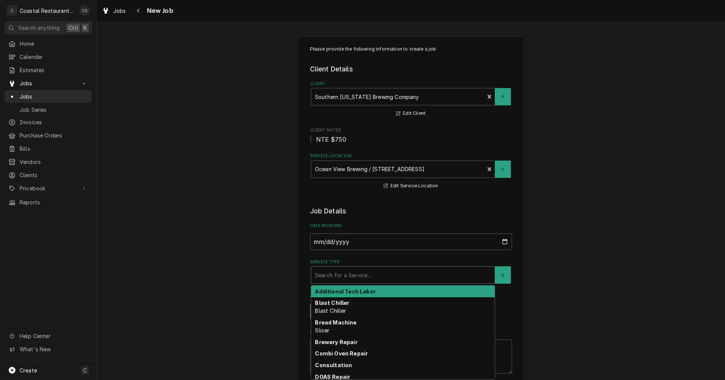
type textarea "x"
type input "F"
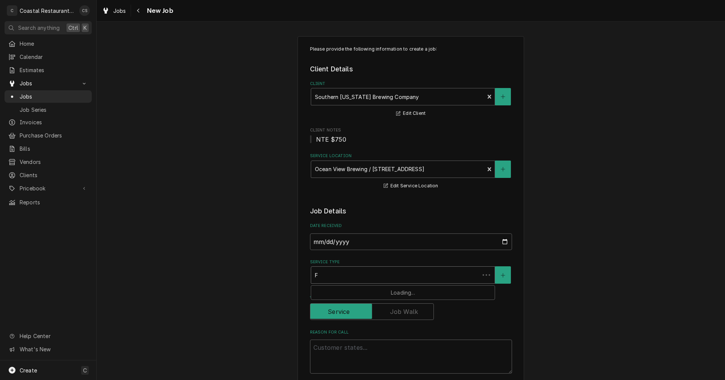
type textarea "x"
type input "Fr"
type textarea "x"
type input "Fry"
type textarea "x"
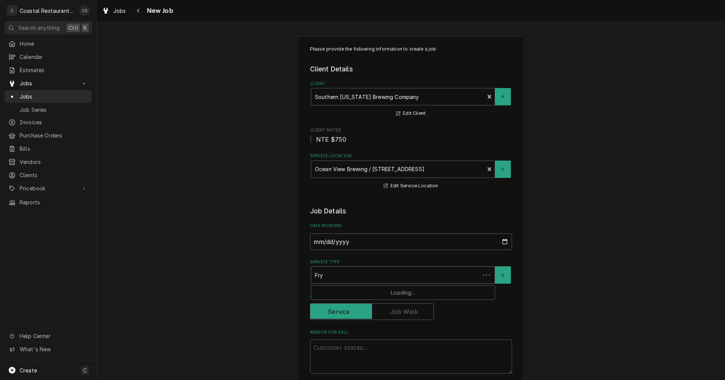
type input "Frye"
type textarea "x"
type input "Fryer"
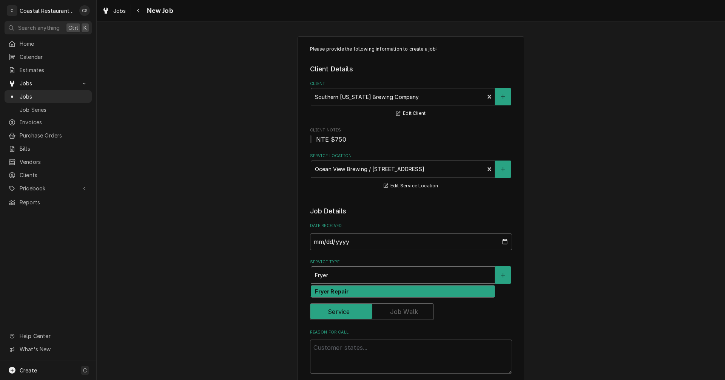
click at [327, 287] on div "Fryer Repair" at bounding box center [402, 291] width 183 height 12
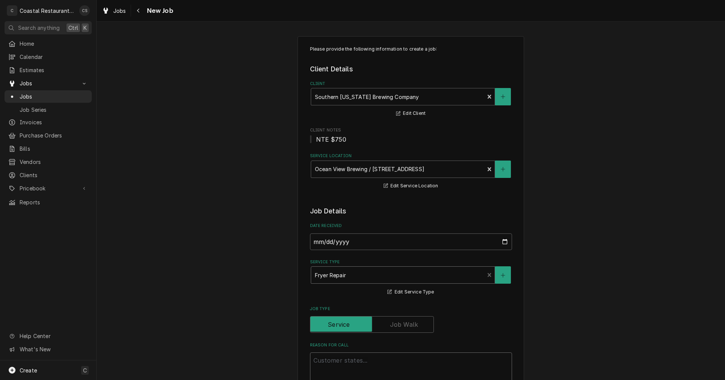
click at [323, 359] on textarea "Reason For Call" at bounding box center [411, 369] width 202 height 34
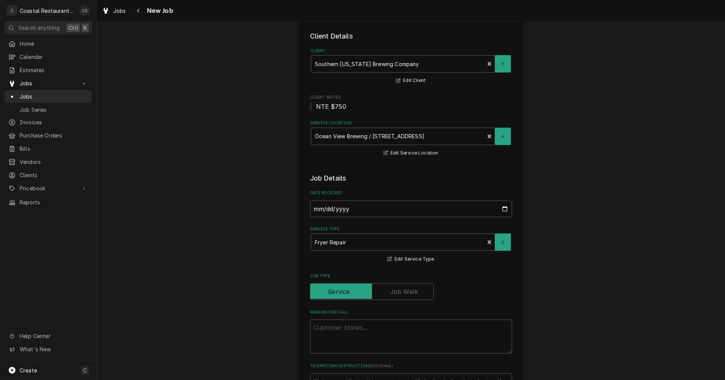
scroll to position [113, 0]
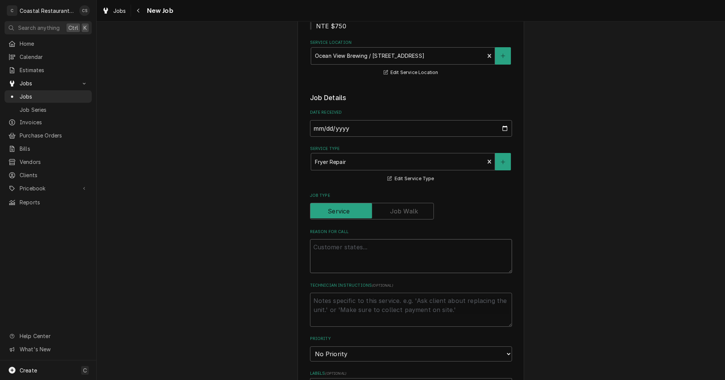
click at [323, 246] on textarea "Reason For Call" at bounding box center [411, 256] width 202 height 34
paste textarea "Work Order ID: 14279"
type textarea "x"
type textarea "Work Order ID: 14279"
type textarea "x"
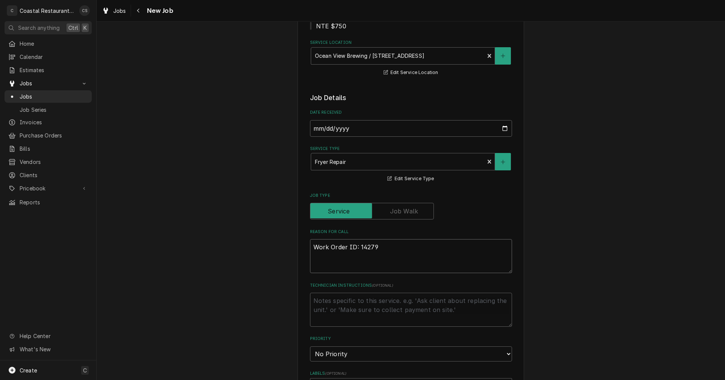
type textarea "Work Order ID: 14279"
type textarea "x"
type textarea "Work Order ID: 14279"
click at [389, 246] on textarea "Work Order ID: 14279" at bounding box center [411, 256] width 202 height 34
paste textarea "Henny Penny is coming up with a E-10 error code. trouble shooted, and hard rese…"
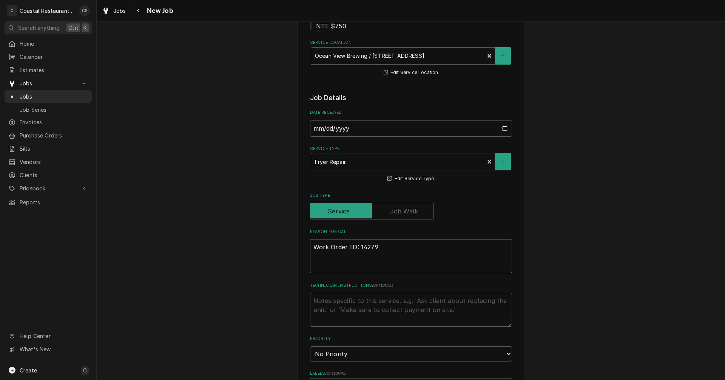
type textarea "x"
type textarea "Work Order ID: 14279 [PERSON_NAME] is coming up with a E-10 error code. trouble…"
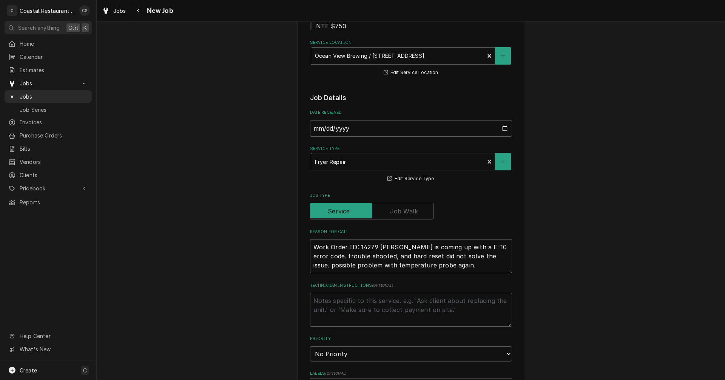
type textarea "x"
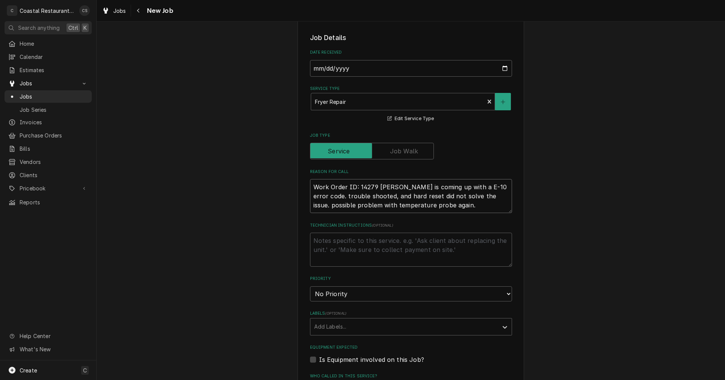
scroll to position [189, 0]
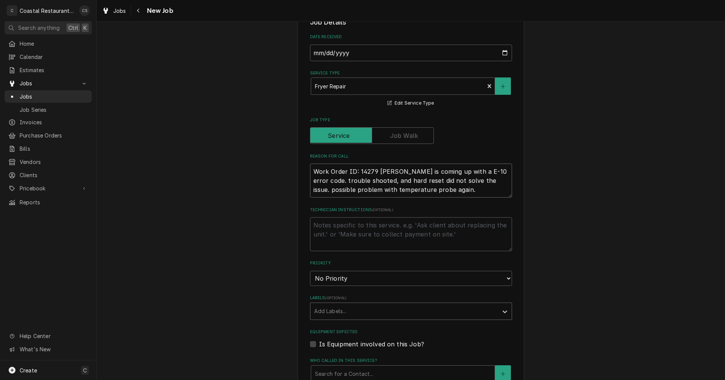
type textarea "Work Order ID: 14279 [PERSON_NAME] is coming up with a E-10 error code. trouble…"
click at [340, 313] on div "Labels" at bounding box center [404, 311] width 180 height 14
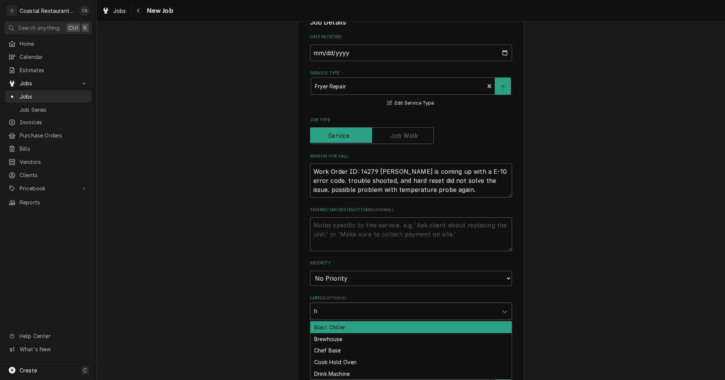
type input "he"
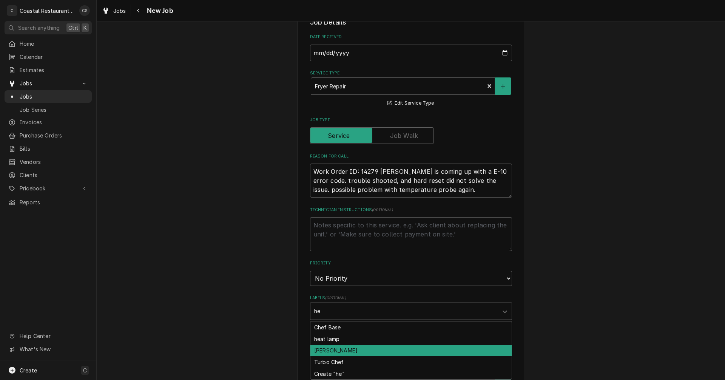
click at [397, 350] on div "[PERSON_NAME]" at bounding box center [410, 351] width 201 height 12
type textarea "x"
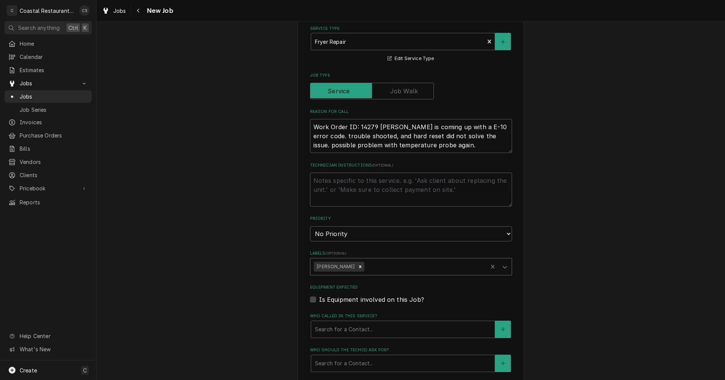
scroll to position [302, 0]
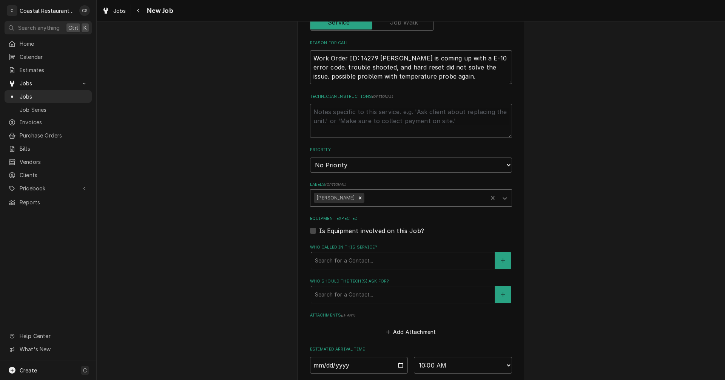
click at [337, 264] on div "Who called in this service?" at bounding box center [403, 261] width 176 height 14
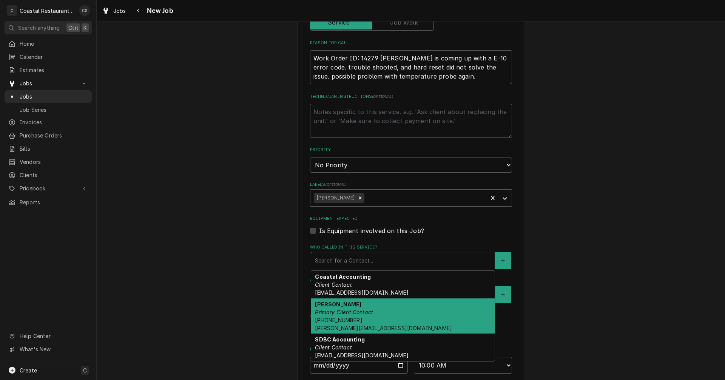
click at [337, 308] on div "Kris Medford Primary Client Contact (302) 569-8638 Kris@southerndelawarebrewing…" at bounding box center [402, 315] width 183 height 35
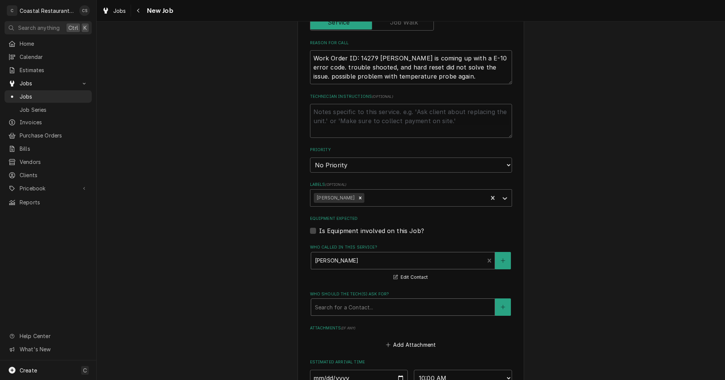
click at [336, 308] on div "Who should the tech(s) ask for?" at bounding box center [403, 307] width 176 height 14
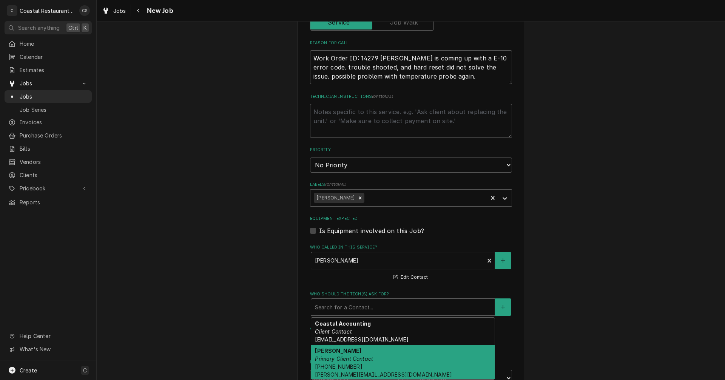
click at [335, 359] on em "Primary Client Contact" at bounding box center [344, 358] width 58 height 6
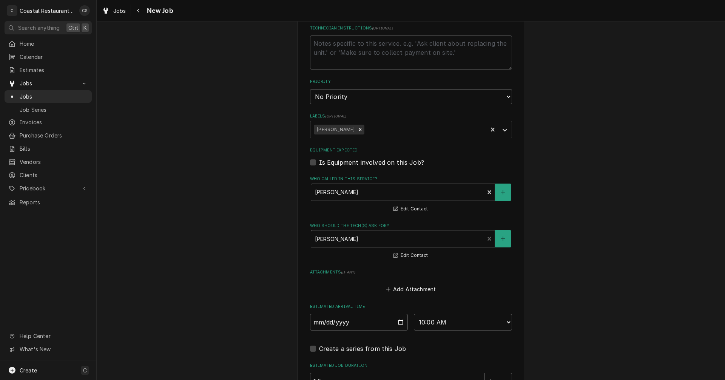
scroll to position [453, 0]
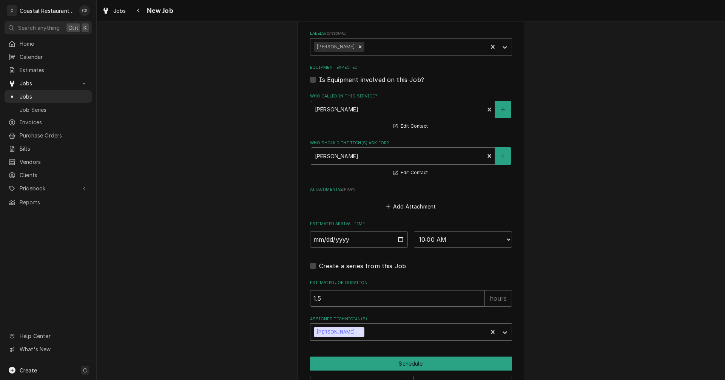
click at [344, 298] on input "1.5" at bounding box center [397, 298] width 175 height 17
type textarea "x"
type input "1"
type textarea "x"
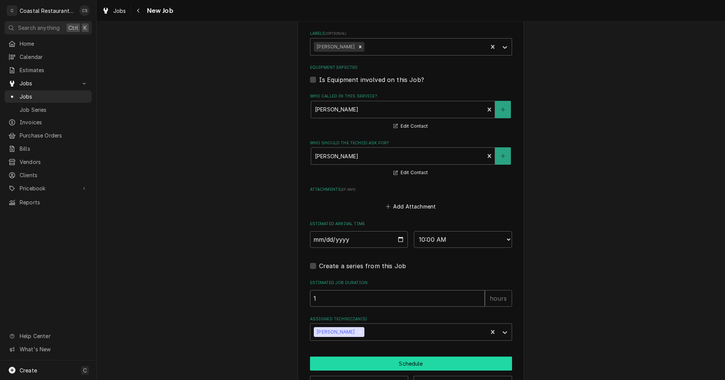
type input "1"
click at [408, 364] on button "Schedule" at bounding box center [411, 363] width 202 height 14
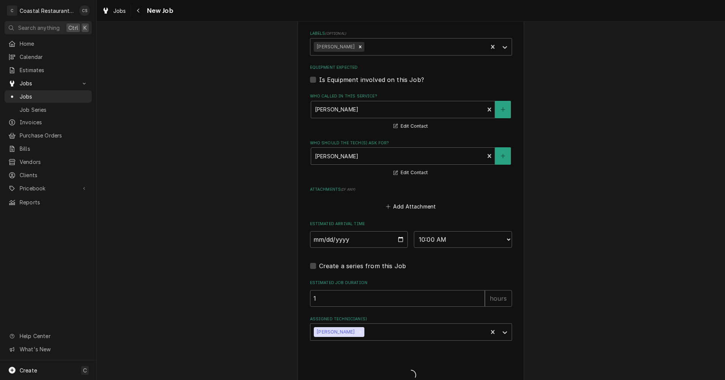
type textarea "x"
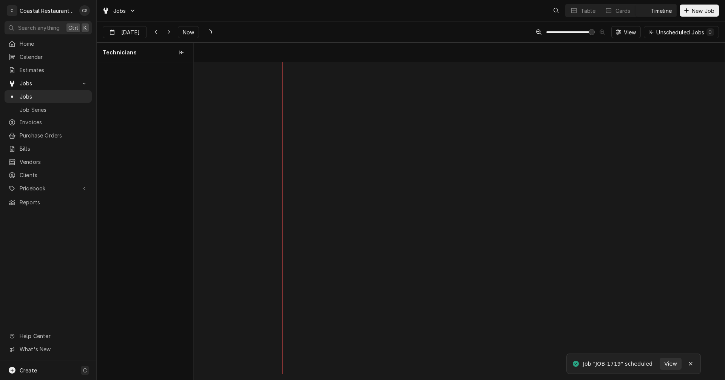
scroll to position [0, 10529]
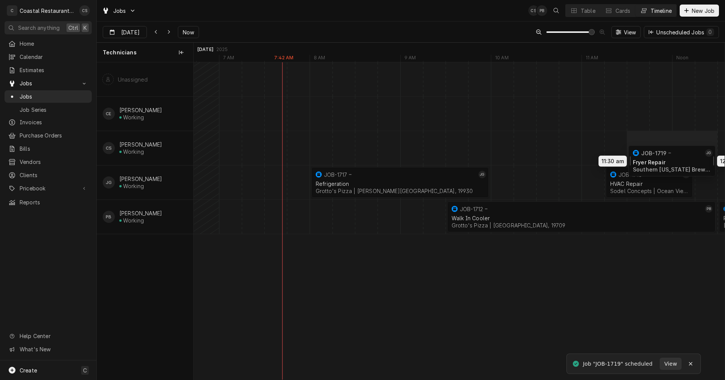
drag, startPoint x: 538, startPoint y: 186, endPoint x: 673, endPoint y: 163, distance: 137.4
click at [673, 163] on div "8:00 AM 10:00 AM JOB-1717 JG Refrigeration Grotto's Pizza | [PERSON_NAME][GEOGR…" at bounding box center [459, 220] width 531 height 317
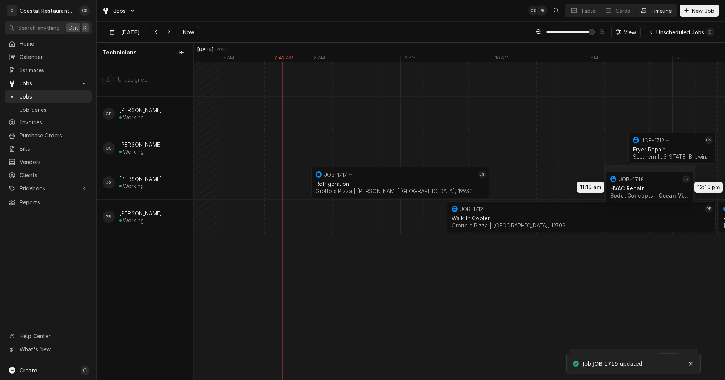
drag, startPoint x: 633, startPoint y: 182, endPoint x: 644, endPoint y: 186, distance: 11.2
click at [644, 186] on div "8:00 AM 10:00 AM JOB-1717 JG Refrigeration Grotto's Pizza | [PERSON_NAME][GEOGR…" at bounding box center [459, 220] width 531 height 317
drag, startPoint x: 653, startPoint y: 135, endPoint x: 514, endPoint y: 168, distance: 143.2
click at [514, 168] on div "8:00 AM 10:00 AM JOB-1717 JG Refrigeration Grotto's Pizza | [PERSON_NAME][GEOGR…" at bounding box center [459, 220] width 531 height 317
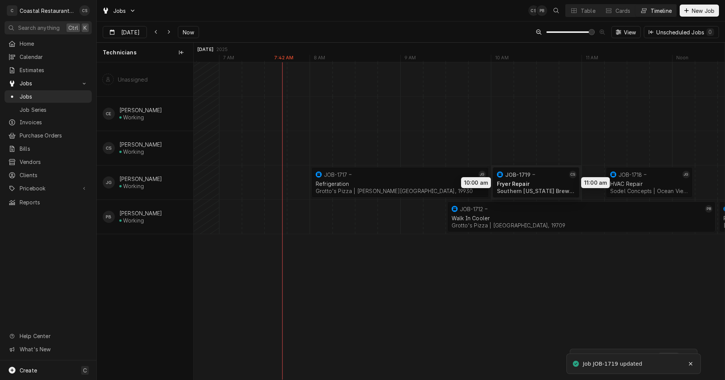
drag, startPoint x: 671, startPoint y: 137, endPoint x: 527, endPoint y: 171, distance: 147.4
click at [527, 171] on div "8:00 AM 10:00 AM JOB-1717 JG Refrigeration Grotto's Pizza | [PERSON_NAME][GEOGR…" at bounding box center [459, 220] width 531 height 317
drag, startPoint x: 612, startPoint y: 178, endPoint x: 605, endPoint y: 179, distance: 6.5
click at [605, 179] on div "8:00 AM 10:00 AM JOB-1717 JG Refrigeration Grotto's Pizza | Bethany Beach, 1993…" at bounding box center [459, 220] width 531 height 317
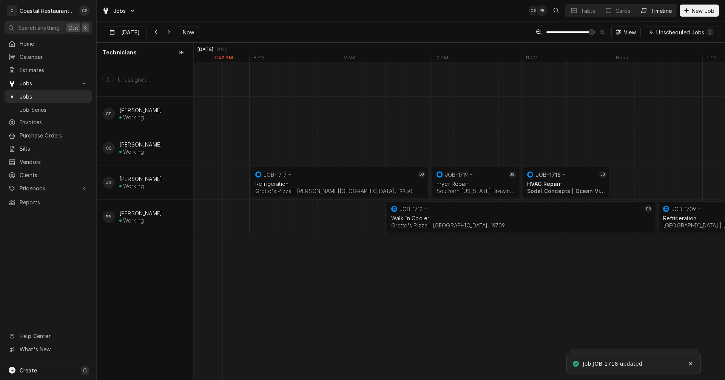
scroll to position [0, 0]
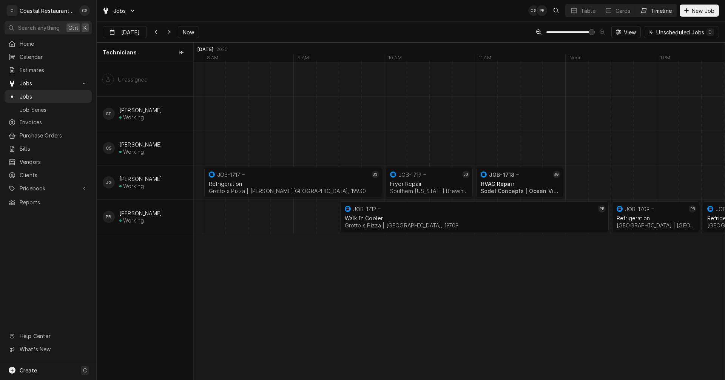
click at [579, 182] on div "Dynamic Content Wrapper" at bounding box center [475, 182] width 21834 height 34
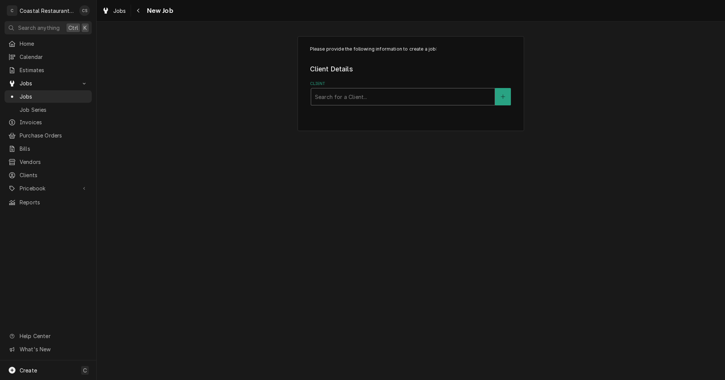
click at [355, 99] on div "Client" at bounding box center [403, 97] width 176 height 14
type input "High"
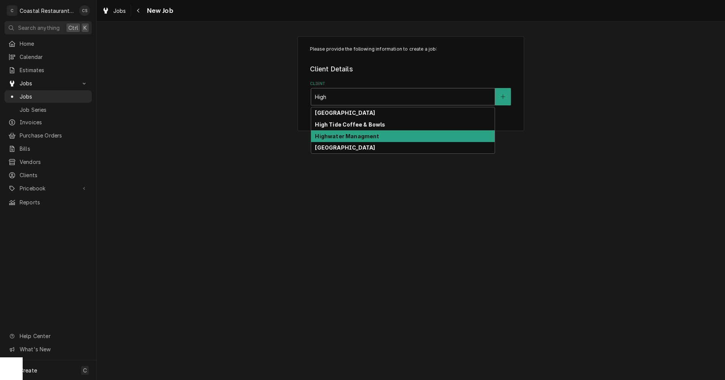
click at [354, 139] on strong "Highwater Managment" at bounding box center [347, 136] width 64 height 6
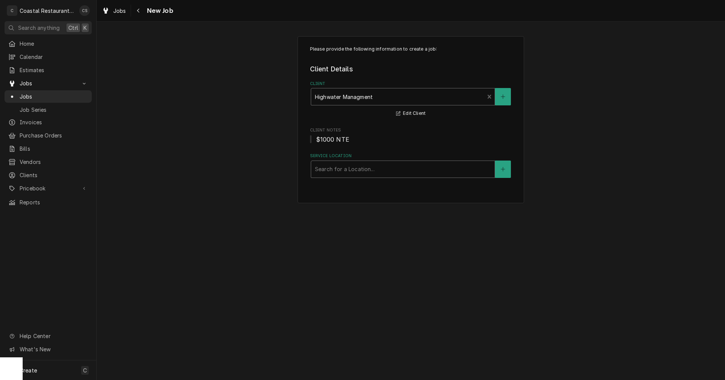
click at [327, 172] on div "Service Location" at bounding box center [403, 169] width 176 height 14
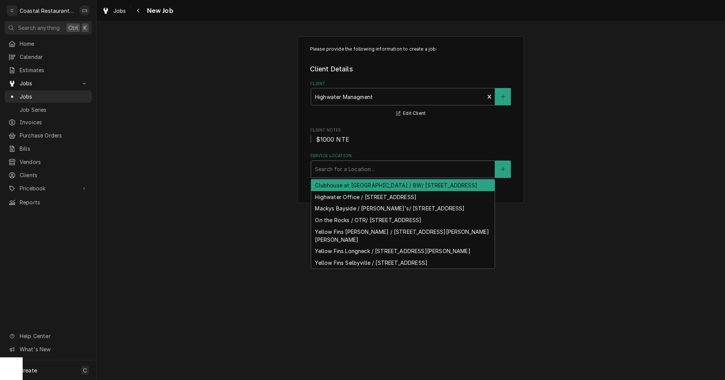
click at [336, 189] on div "Clubhouse at [GEOGRAPHIC_DATA] / BW/ [STREET_ADDRESS]" at bounding box center [402, 185] width 183 height 12
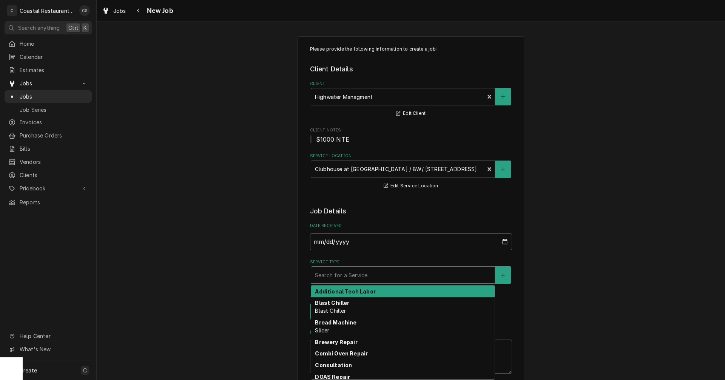
click at [334, 275] on div "Service Type" at bounding box center [403, 275] width 176 height 14
type textarea "x"
type input "I"
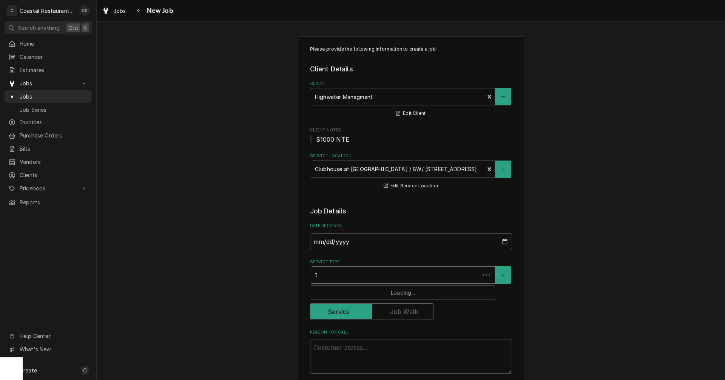
type textarea "x"
type input "Ic"
type textarea "x"
type input "Ice"
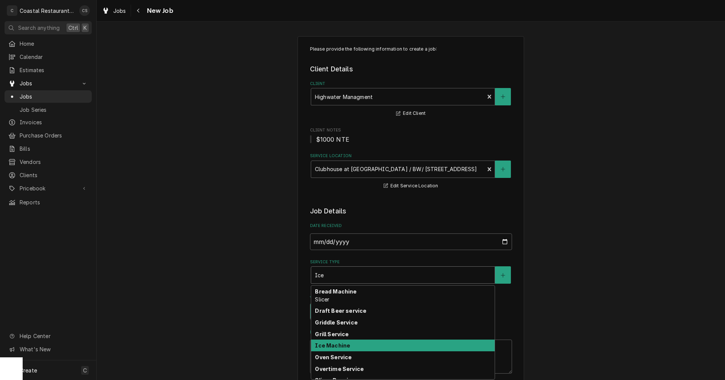
click at [334, 345] on strong "Ice Machine" at bounding box center [332, 345] width 35 height 6
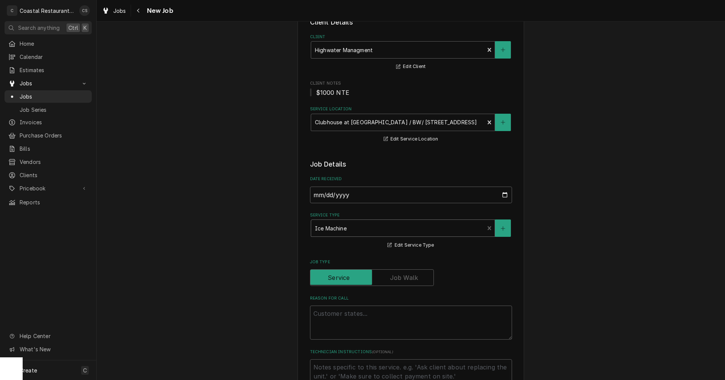
scroll to position [113, 0]
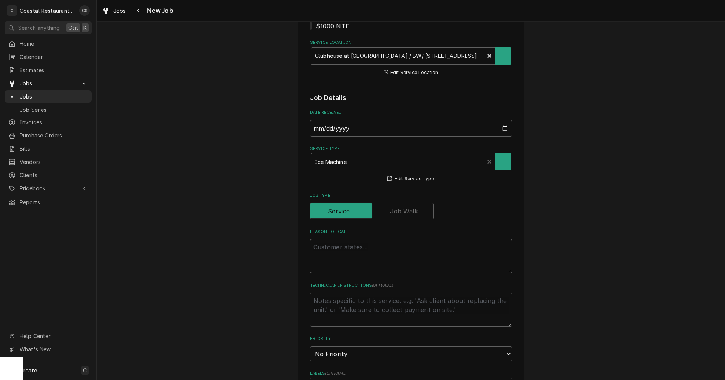
click at [341, 248] on textarea "Reason For Call" at bounding box center [411, 256] width 202 height 34
type textarea "x"
type textarea "W"
type textarea "x"
type textarea "WA"
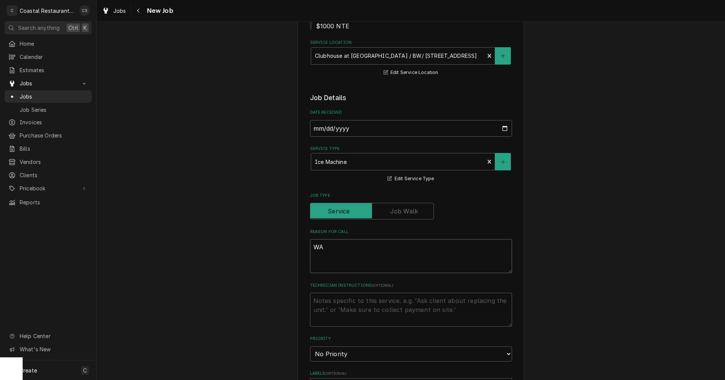
type textarea "x"
type textarea "WAR"
type textarea "x"
type textarea "WARR"
type textarea "x"
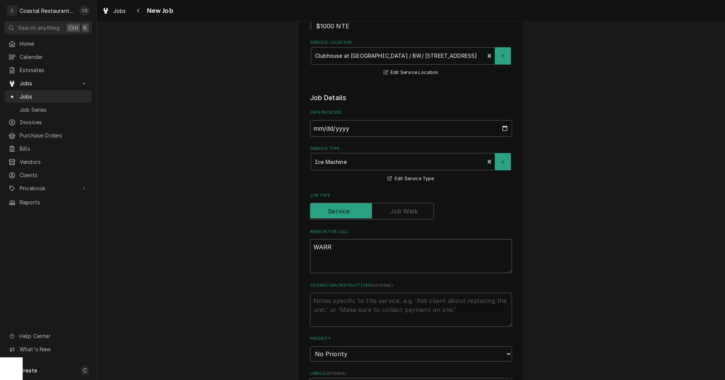
type textarea "WARRA"
type textarea "x"
type textarea "WARRAN"
type textarea "x"
type textarea "WARRANT"
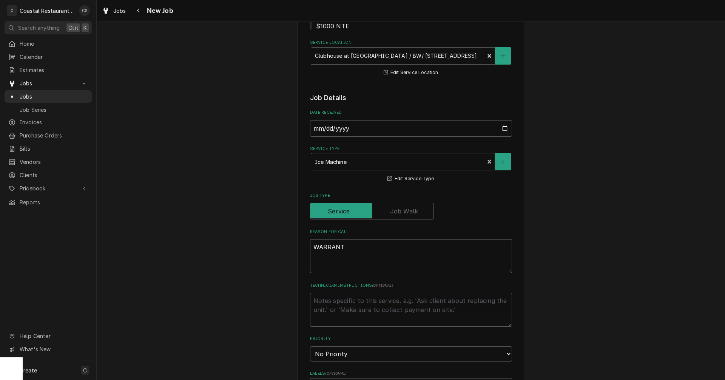
type textarea "x"
type textarea "WARRANTY"
type textarea "x"
type textarea "WARRANTY"
type textarea "x"
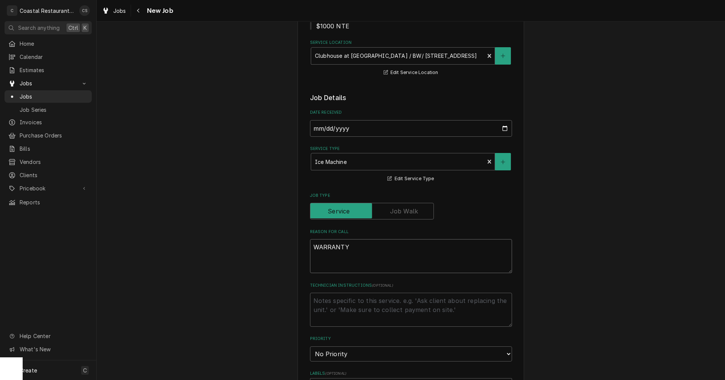
type textarea "WARRANTY"
click at [356, 245] on textarea "WARRANTY" at bounding box center [411, 256] width 202 height 34
paste textarea "Work Order ID: 2628"
type textarea "x"
type textarea "WARRANTY Work Order ID: 2628"
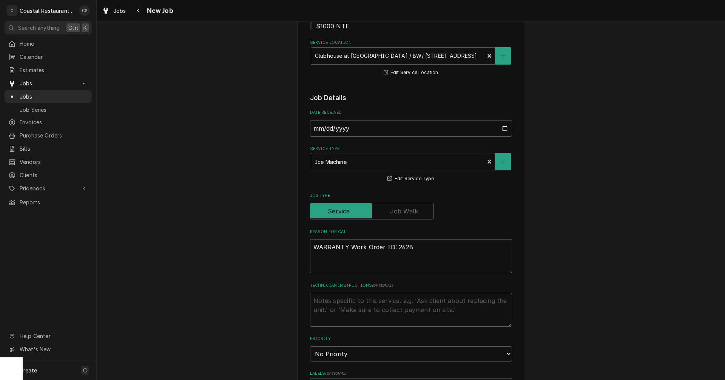
type textarea "x"
type textarea "WARRANTY Work Order ID: 2628"
type textarea "x"
type textarea "WARRANTY Work Order ID: 2628"
click at [416, 247] on textarea "WARRANTY Work Order ID: 2628" at bounding box center [411, 256] width 202 height 34
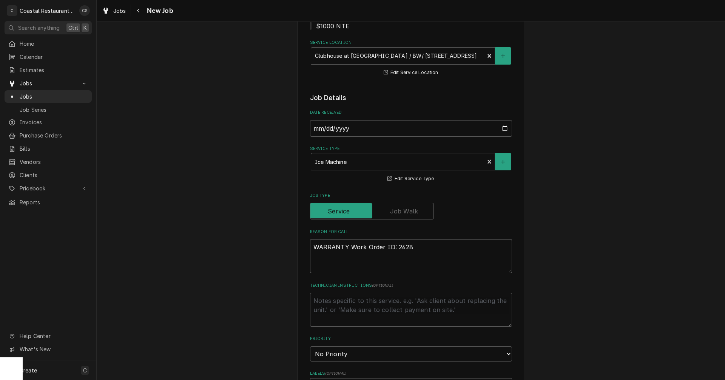
paste textarea "Upstairs ice machine is leaking water."
type textarea "x"
type textarea "WARRANTY Work Order ID: 2628 Upstairs ice machine is leaking water."
type textarea "x"
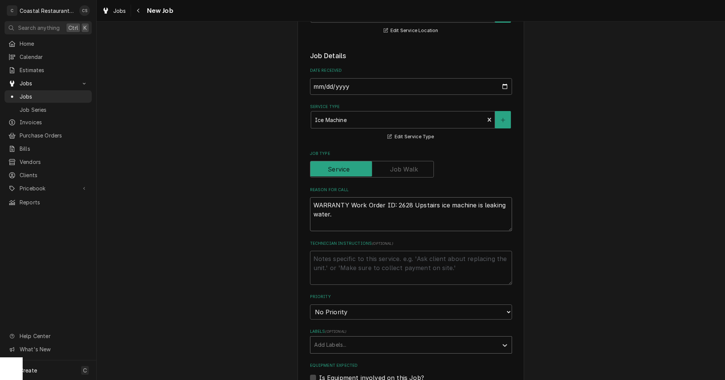
scroll to position [226, 0]
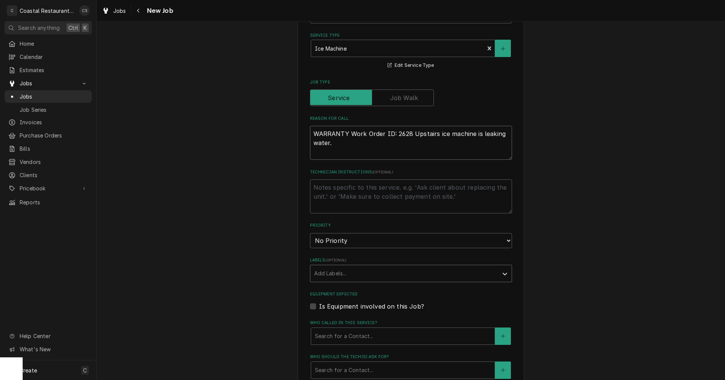
type textarea "WARRANTY Work Order ID: 2628 Upstairs ice machine is leaking water."
click at [336, 275] on div "Labels" at bounding box center [404, 274] width 180 height 14
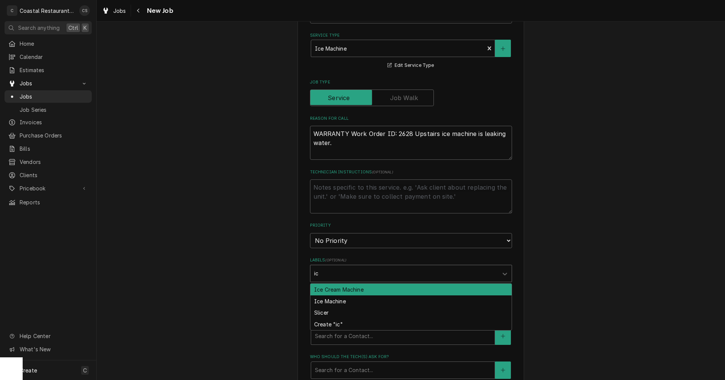
type input "ice"
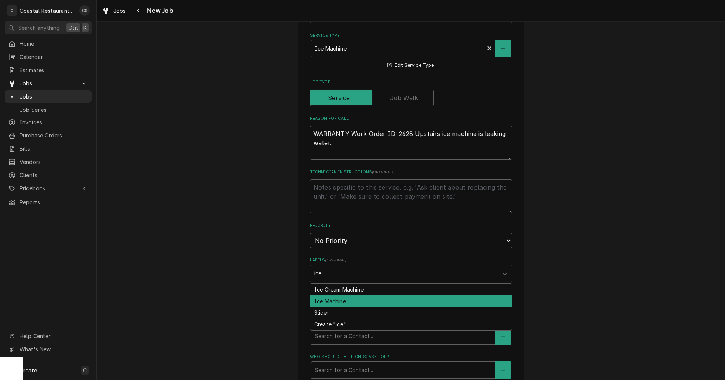
click at [340, 301] on div "Ice Machine" at bounding box center [410, 301] width 201 height 12
type textarea "x"
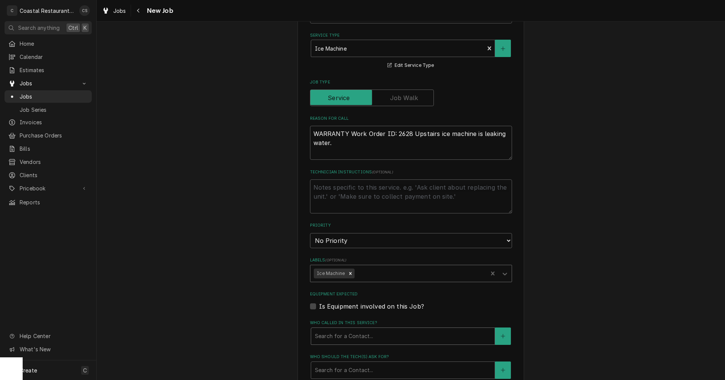
click at [340, 339] on div "Who called in this service?" at bounding box center [403, 336] width 176 height 14
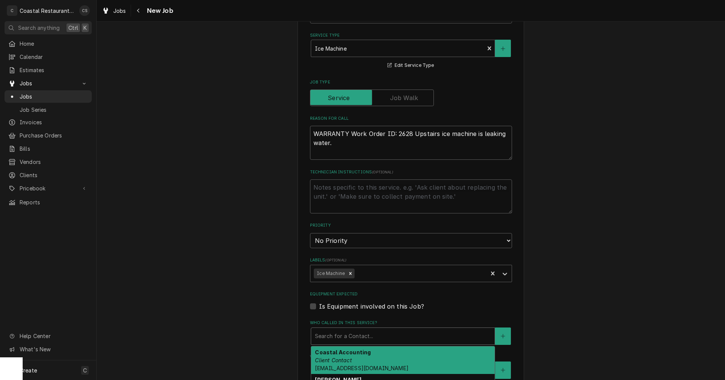
click at [342, 360] on em "Client Contact" at bounding box center [333, 360] width 37 height 6
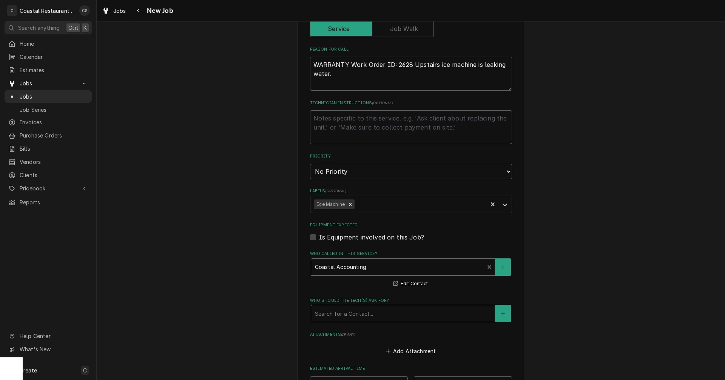
scroll to position [302, 0]
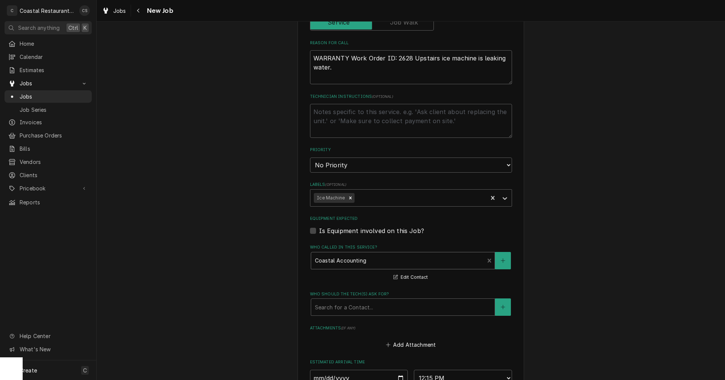
click at [371, 263] on div "Who called in this service?" at bounding box center [398, 261] width 166 height 14
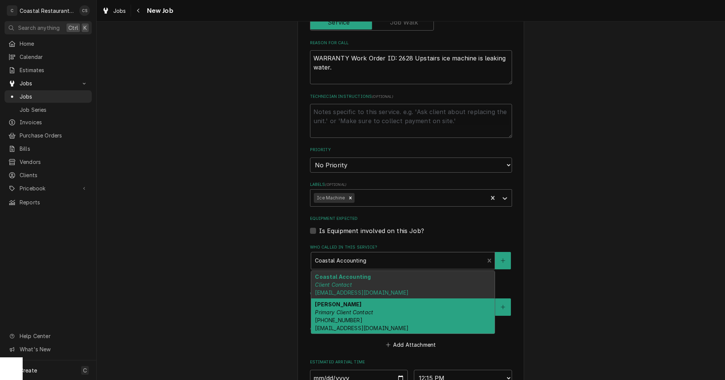
click at [343, 313] on em "Primary Client Contact" at bounding box center [344, 312] width 58 height 6
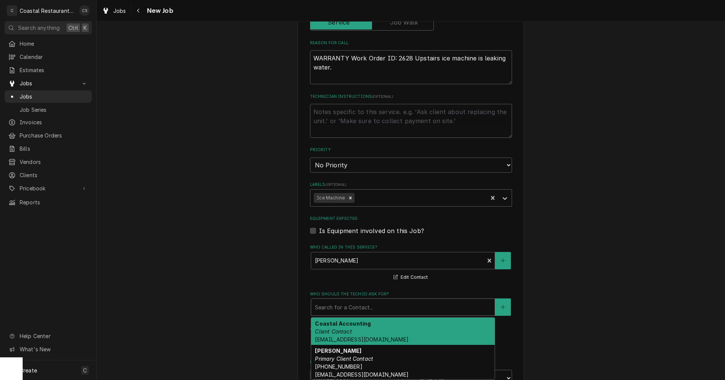
click at [348, 307] on div "Who should the tech(s) ask for?" at bounding box center [403, 307] width 176 height 14
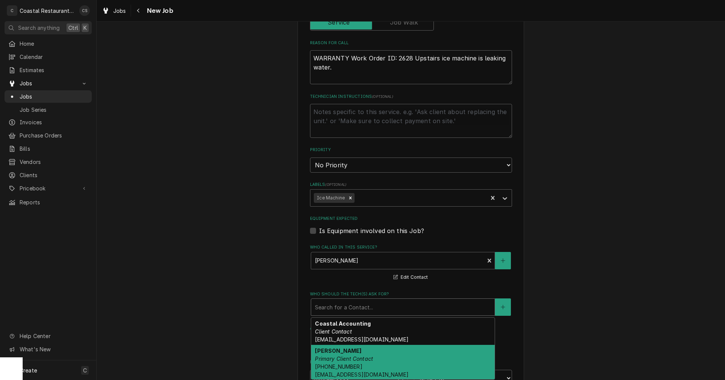
click at [344, 357] on em "Primary Client Contact" at bounding box center [344, 358] width 58 height 6
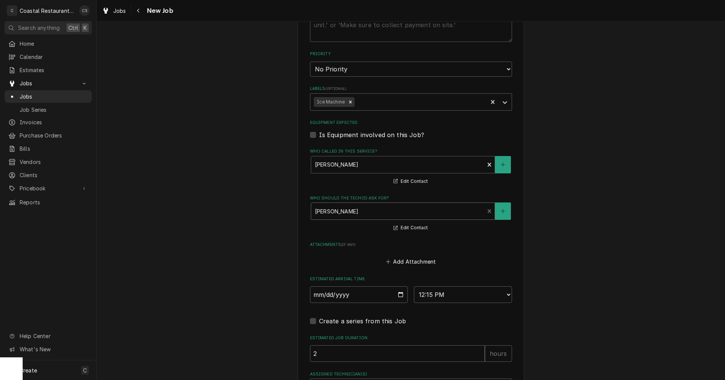
scroll to position [479, 0]
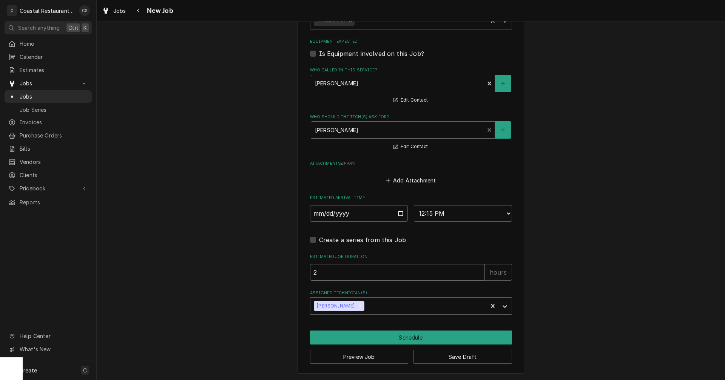
click at [348, 273] on input "2" at bounding box center [397, 272] width 175 height 17
type textarea "x"
type input "1"
type textarea "x"
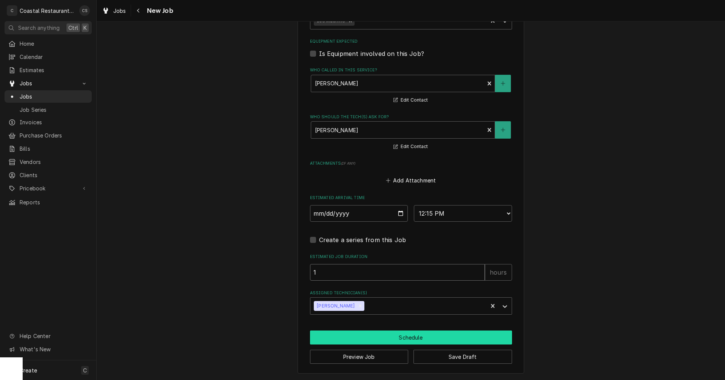
type input "1"
click at [407, 337] on button "Schedule" at bounding box center [411, 337] width 202 height 14
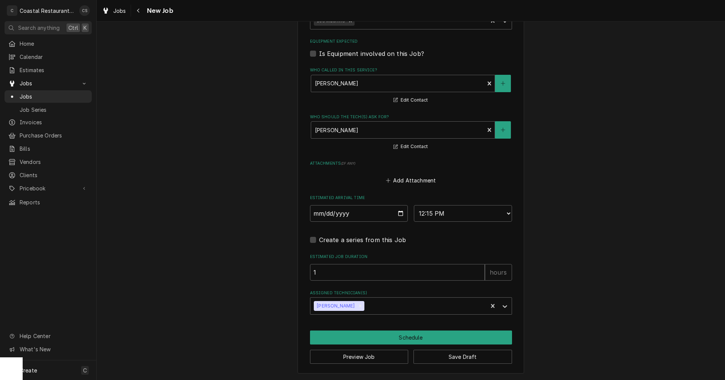
scroll to position [472, 0]
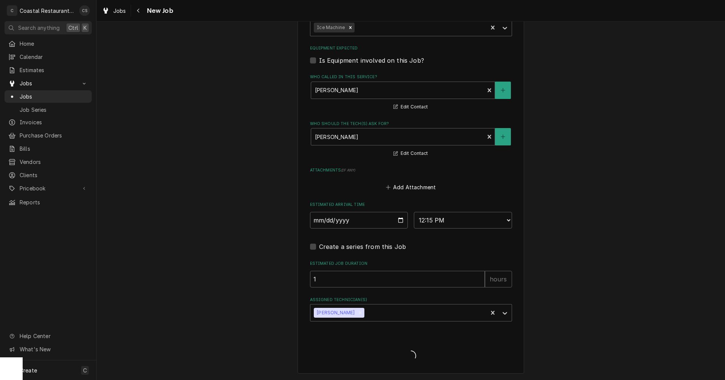
type textarea "x"
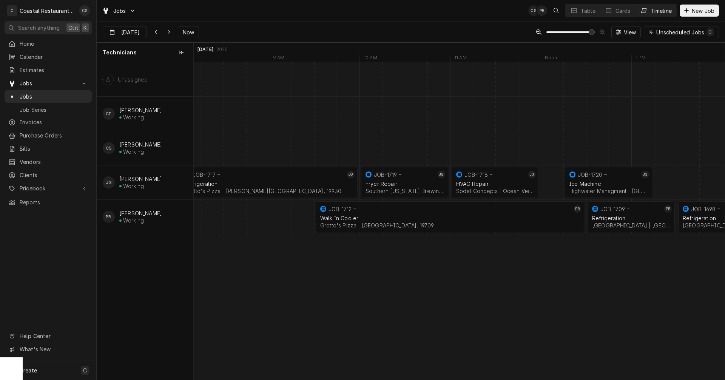
scroll to position [0, 10531]
